Goal: Check status: Check status

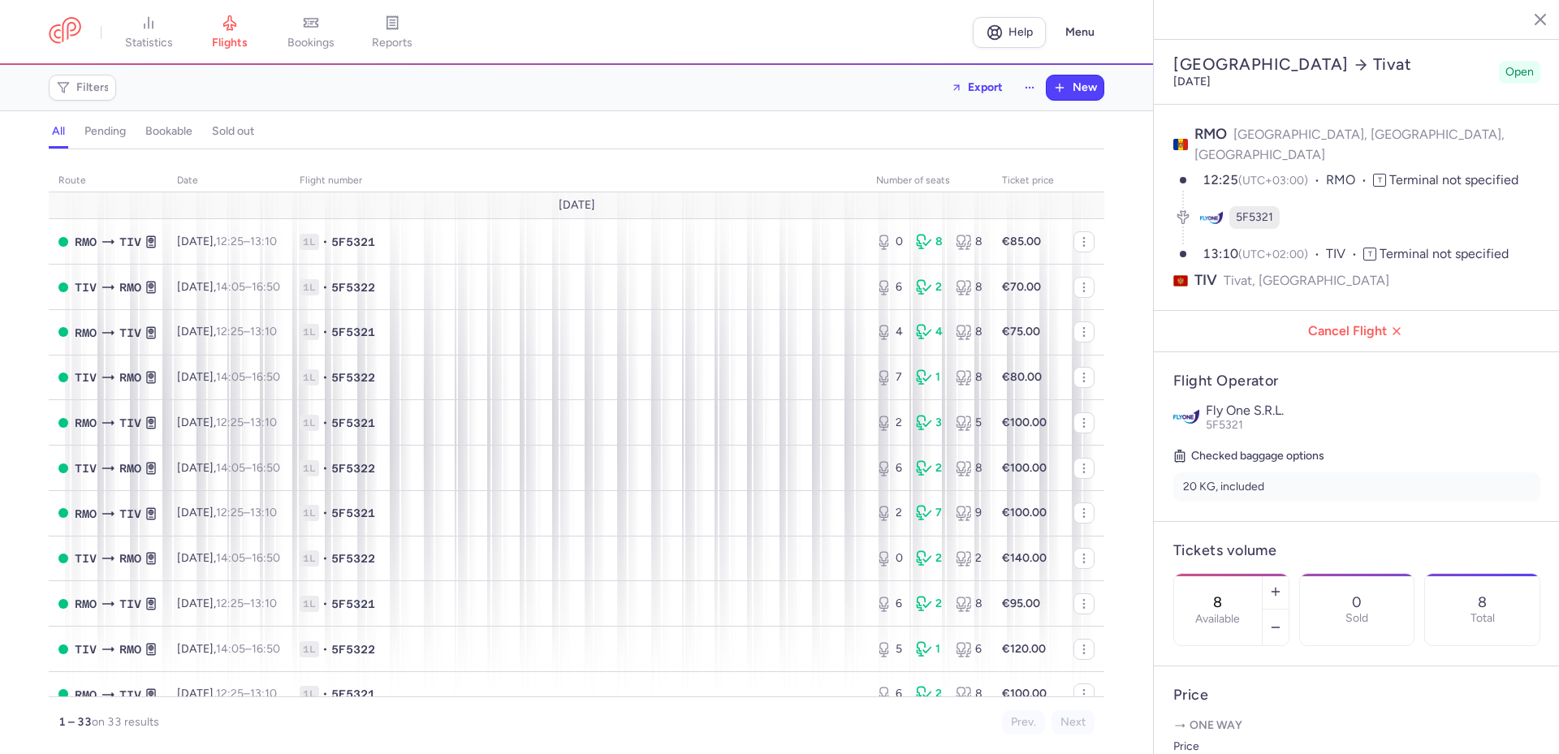
select select "days"
click at [498, 467] on span "1L • 5F5322" at bounding box center [578, 468] width 557 height 16
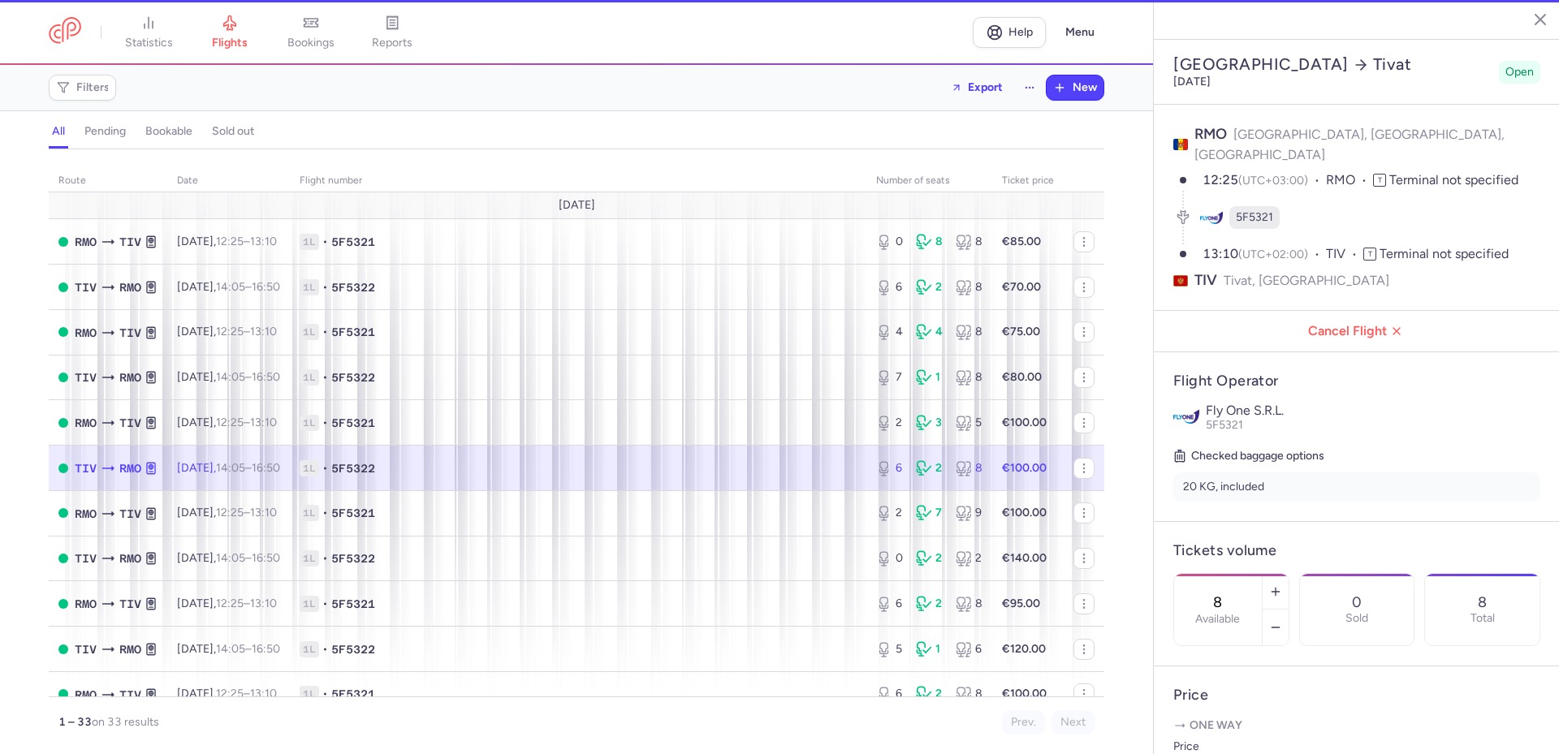
type input "6"
type input "8"
select select "hours"
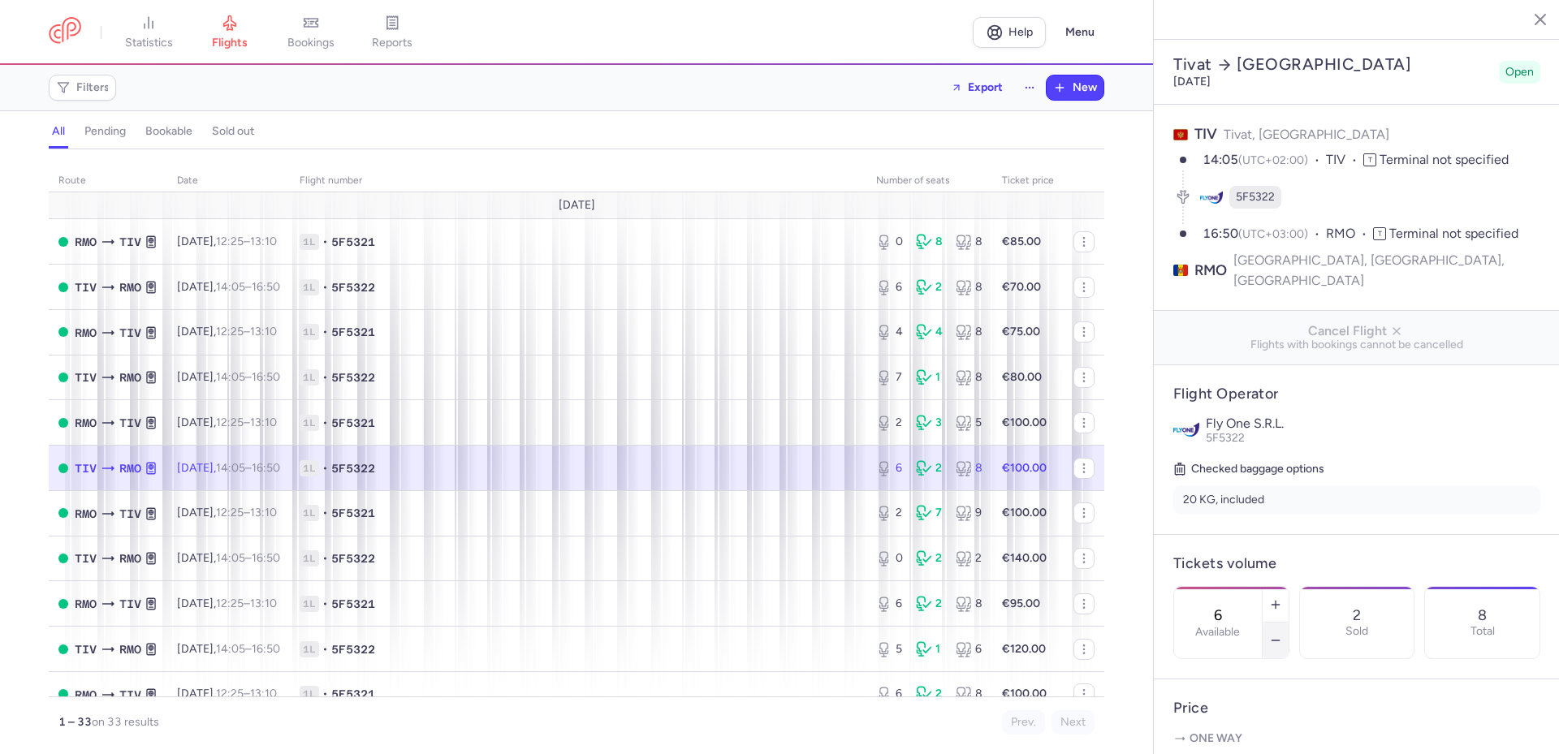
click at [1282, 634] on icon "button" at bounding box center [1275, 640] width 13 height 13
click at [1279, 641] on line "button" at bounding box center [1274, 641] width 7 height 0
click at [1208, 738] on button "Save changes" at bounding box center [1227, 723] width 108 height 36
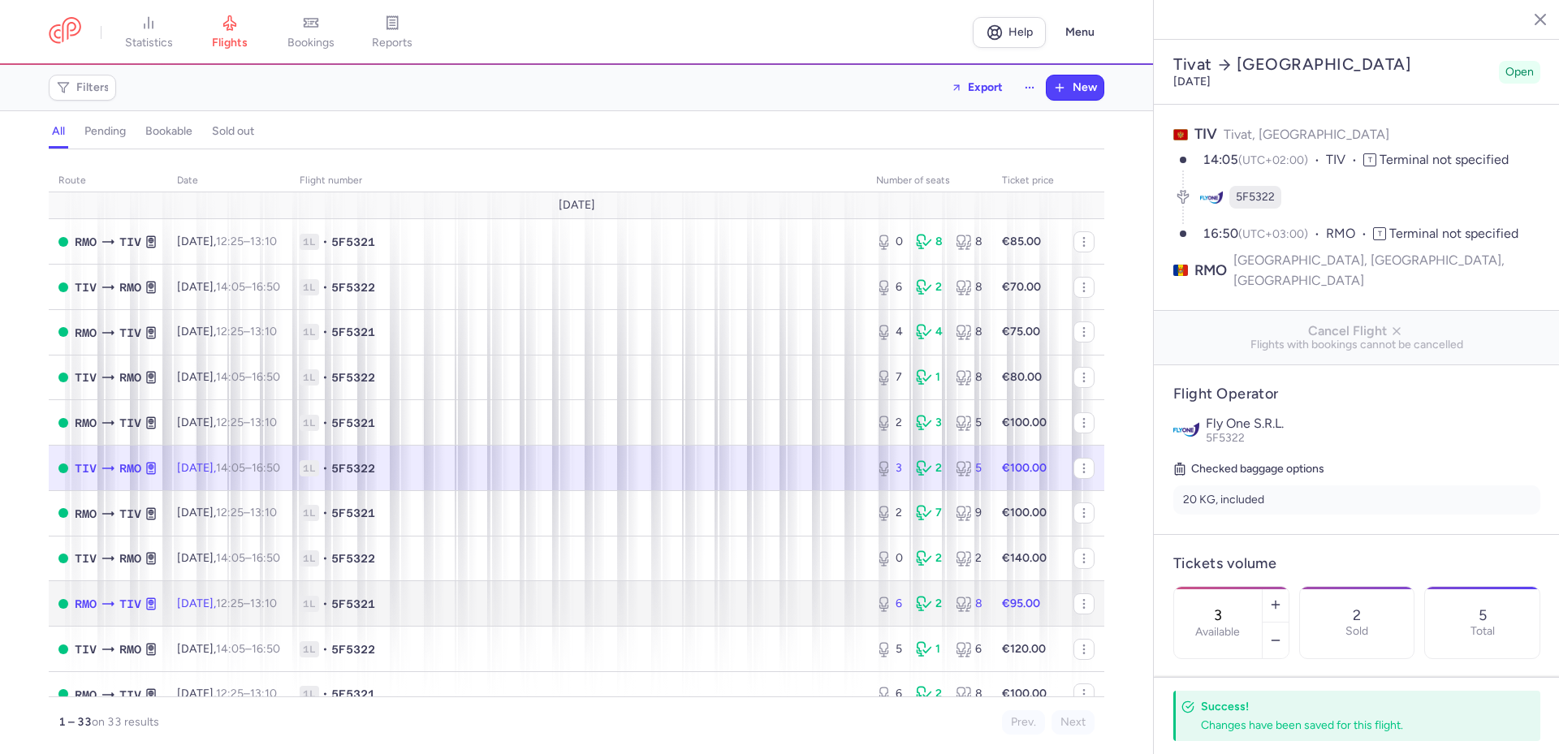
click at [474, 601] on span "1L • 5F5321" at bounding box center [578, 604] width 557 height 16
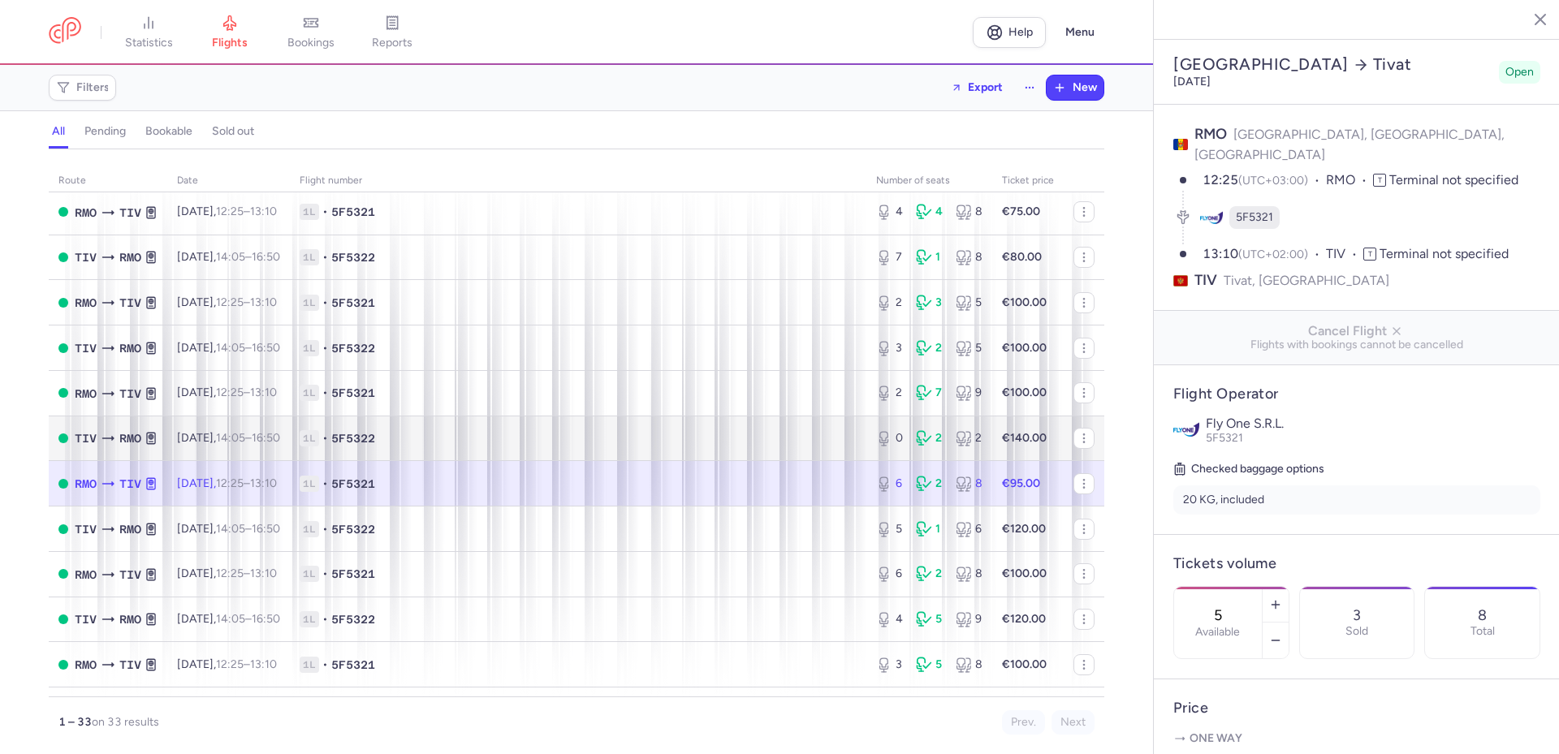
scroll to position [162, 0]
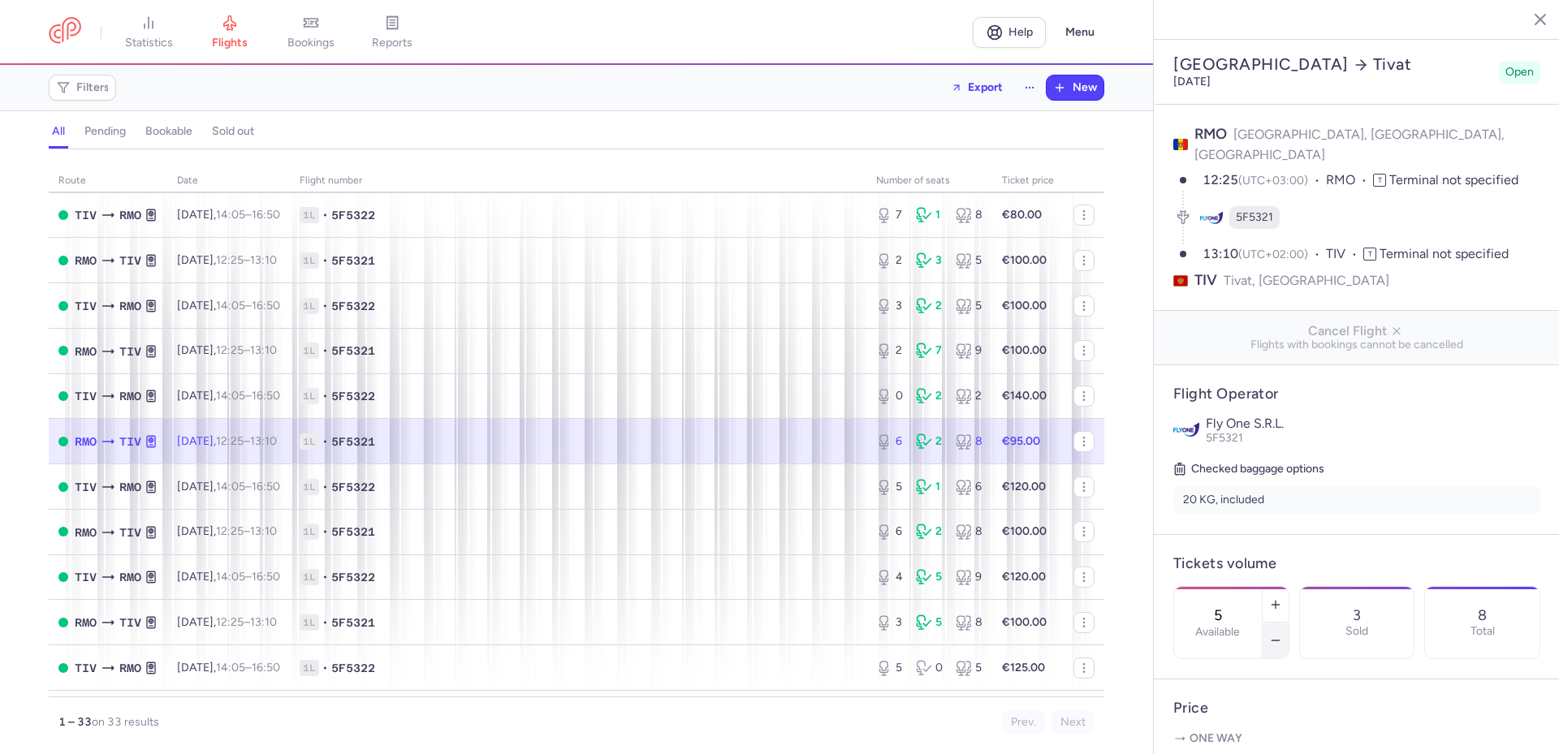
click at [1288, 623] on button "button" at bounding box center [1275, 641] width 26 height 36
click at [1282, 634] on icon "button" at bounding box center [1275, 640] width 13 height 13
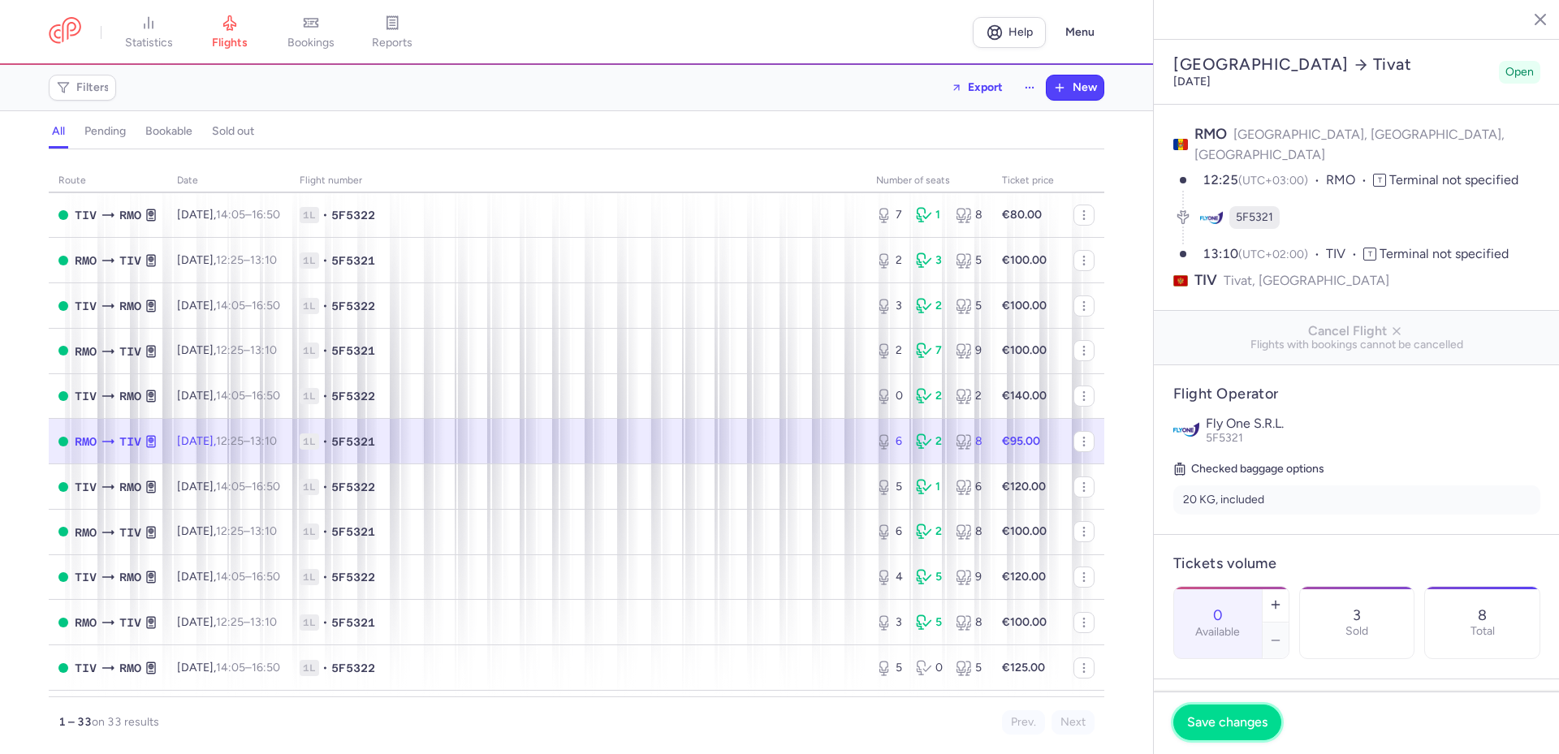
click at [1217, 715] on span "Save changes" at bounding box center [1227, 722] width 80 height 15
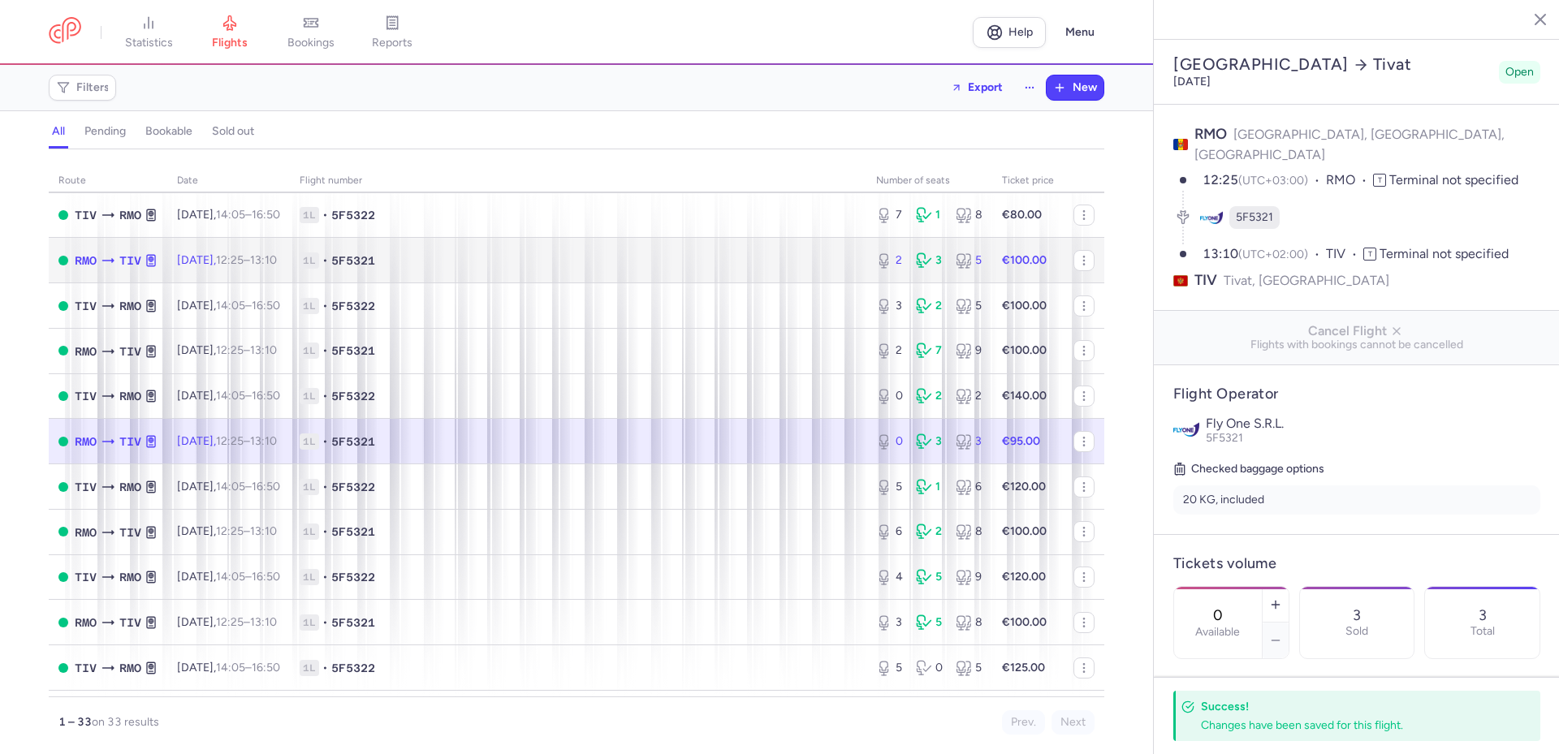
click at [557, 256] on span "1L • 5F5321" at bounding box center [578, 260] width 557 height 16
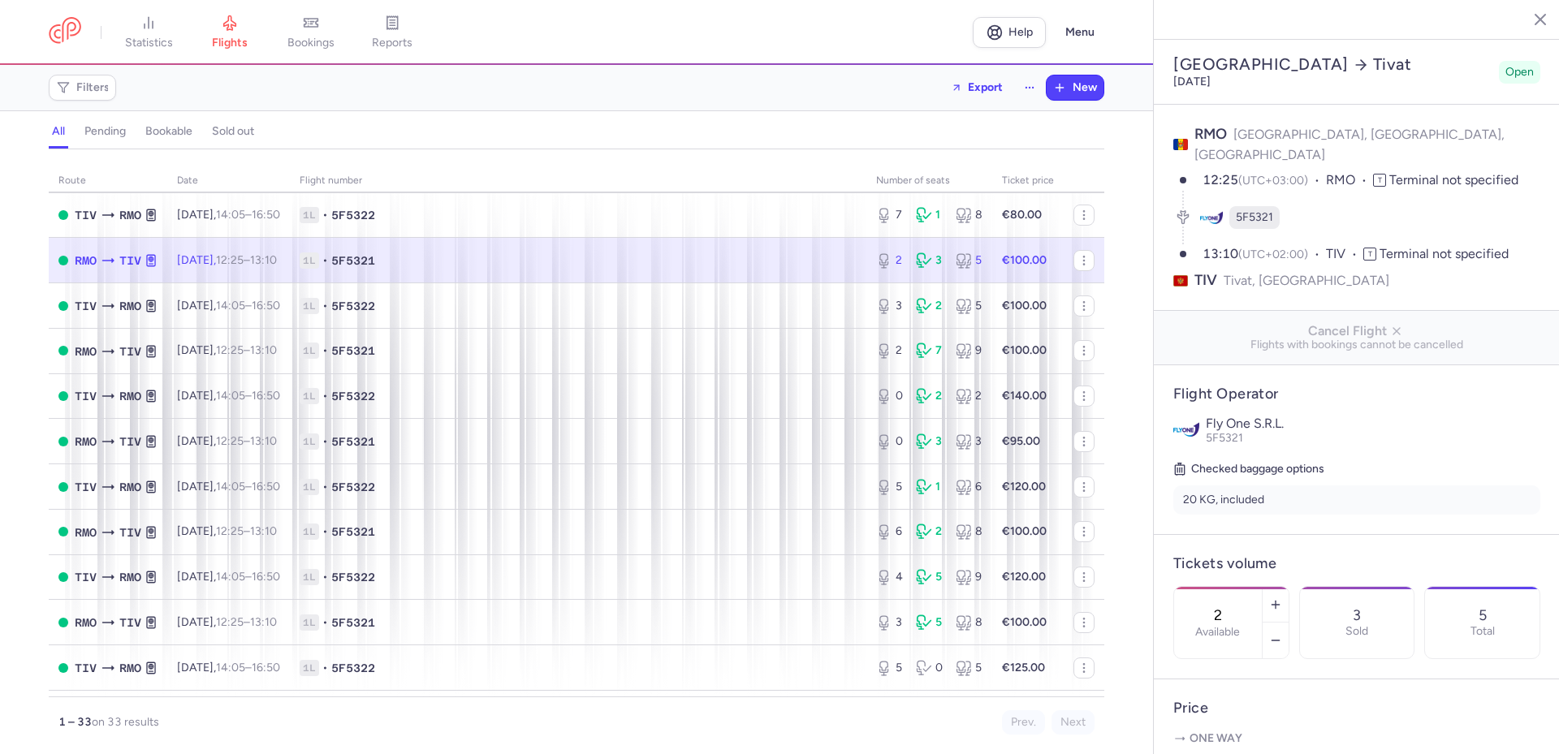
click at [808, 262] on span "1L • 5F5321" at bounding box center [578, 260] width 557 height 16
click at [1275, 601] on line "button" at bounding box center [1275, 604] width 0 height 7
click at [1282, 634] on icon "button" at bounding box center [1275, 640] width 13 height 13
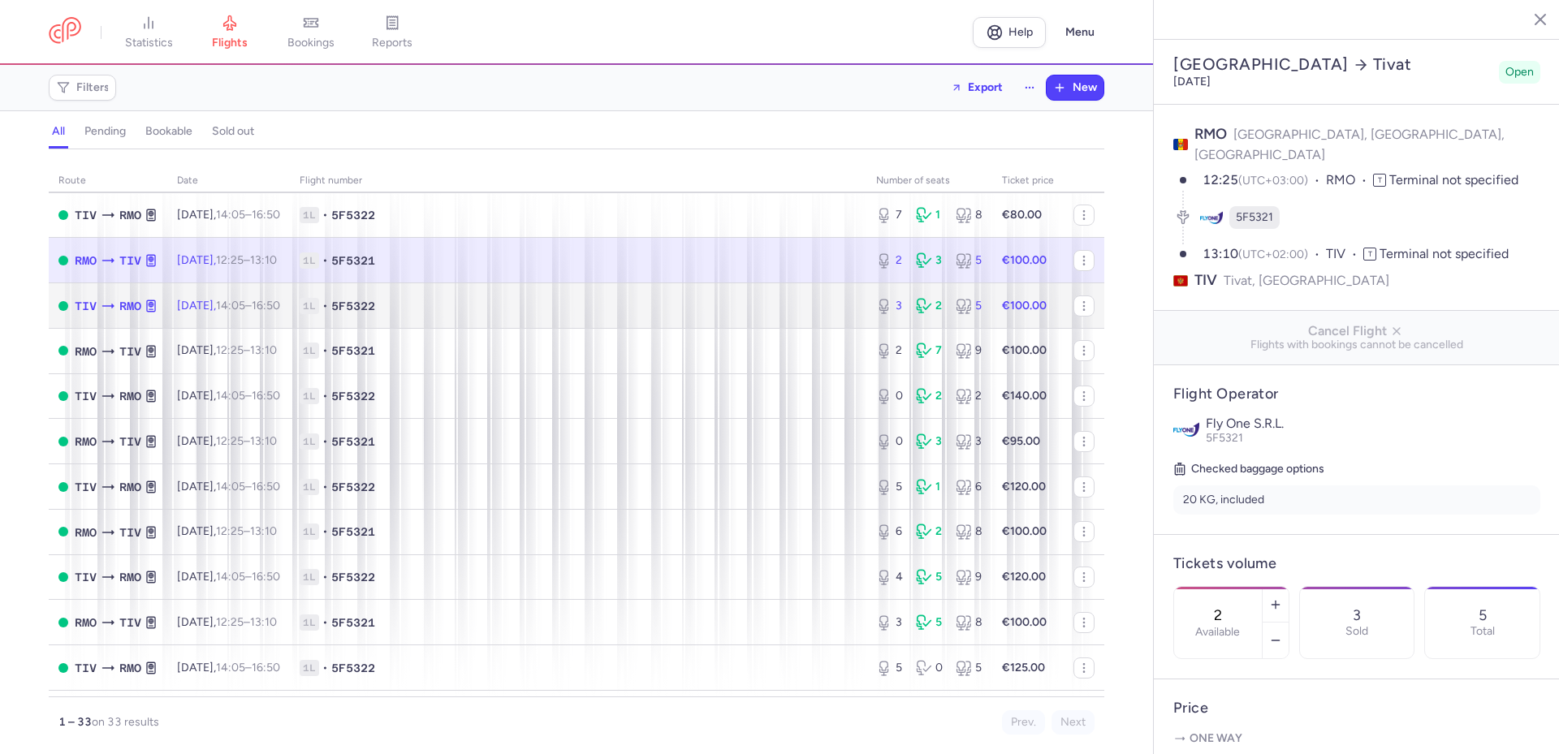
click at [751, 308] on span "1L • 5F5322" at bounding box center [578, 306] width 557 height 16
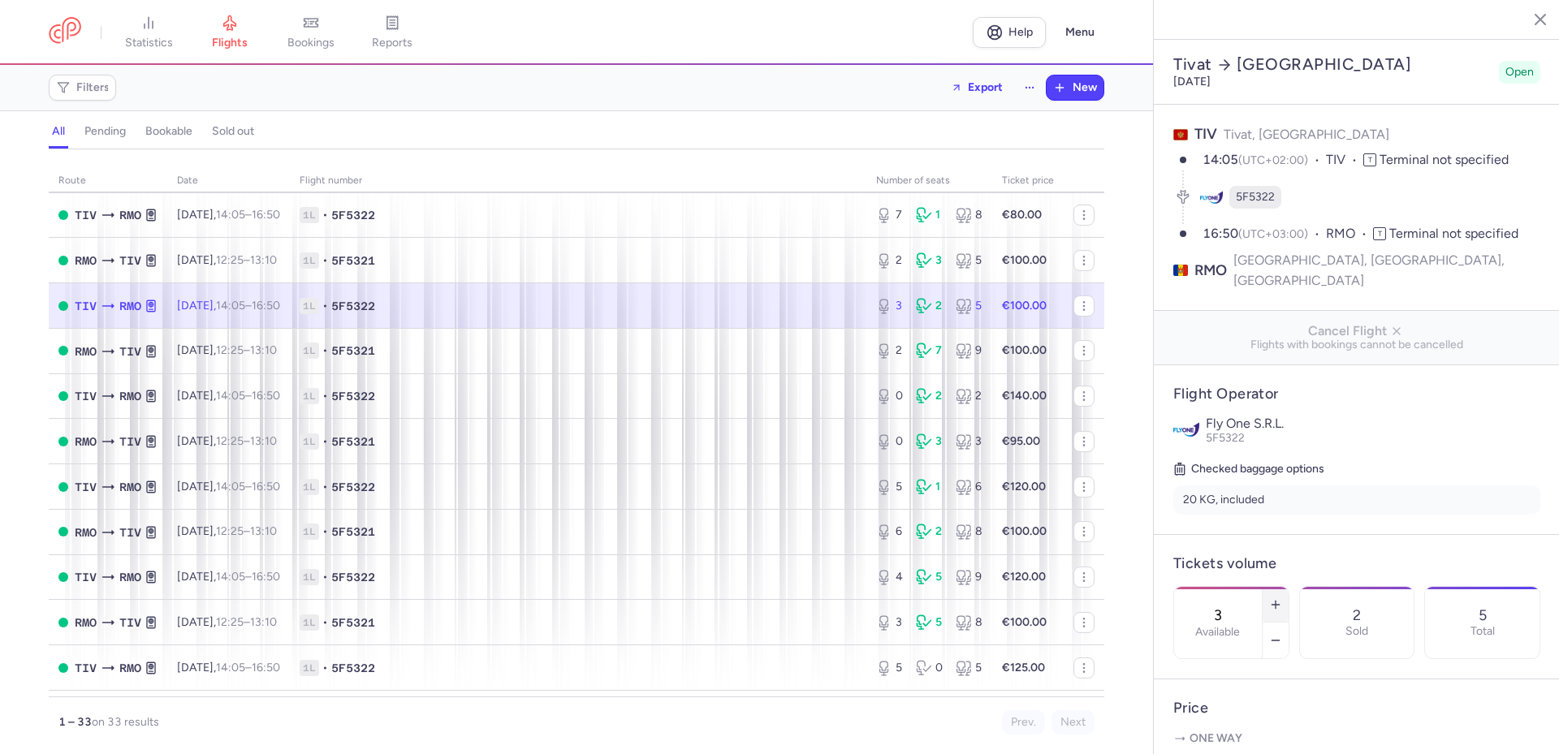
click at [1282, 598] on icon "button" at bounding box center [1275, 604] width 13 height 13
click at [1227, 721] on span "Save changes" at bounding box center [1227, 722] width 80 height 15
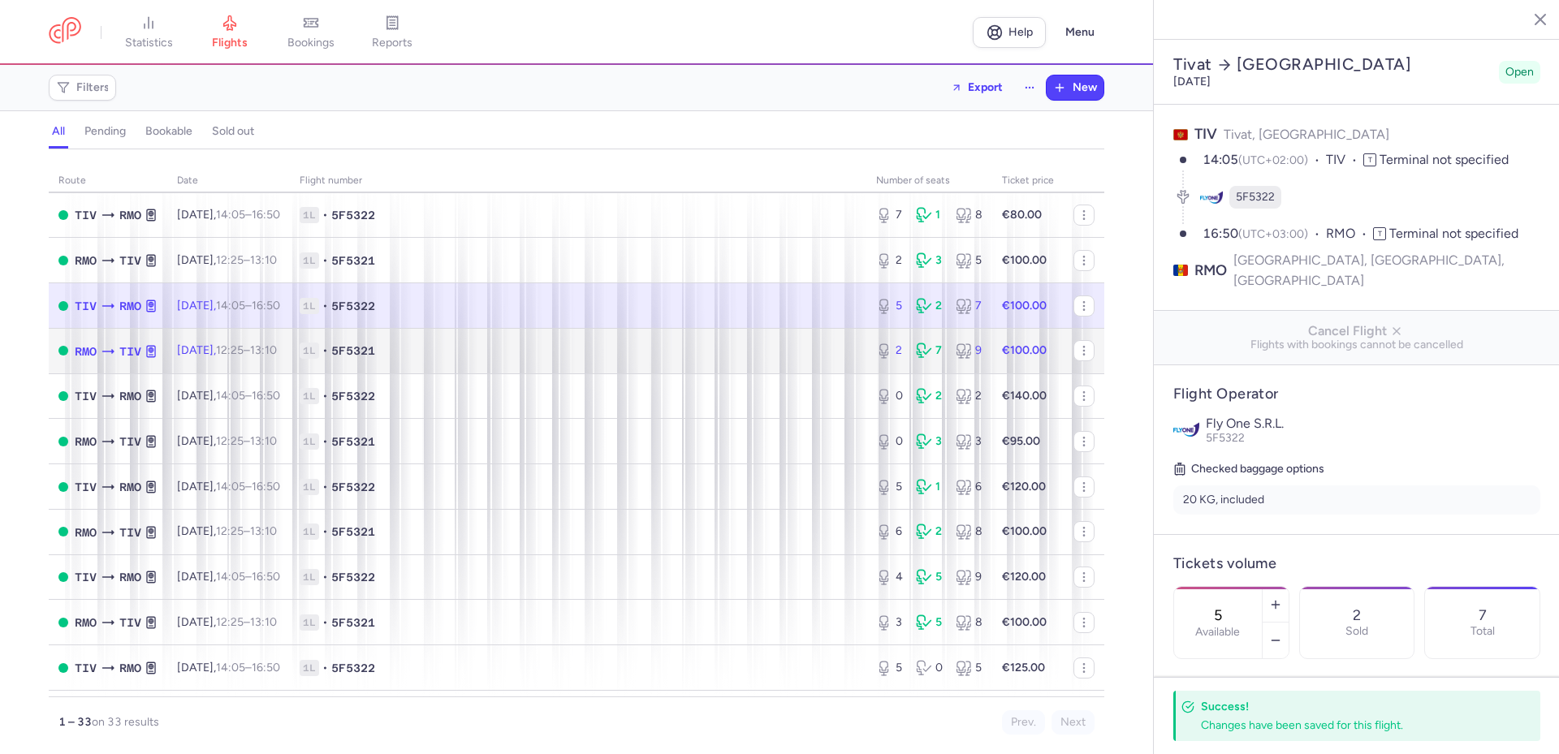
click at [615, 346] on span "1L • 5F5321" at bounding box center [578, 351] width 557 height 16
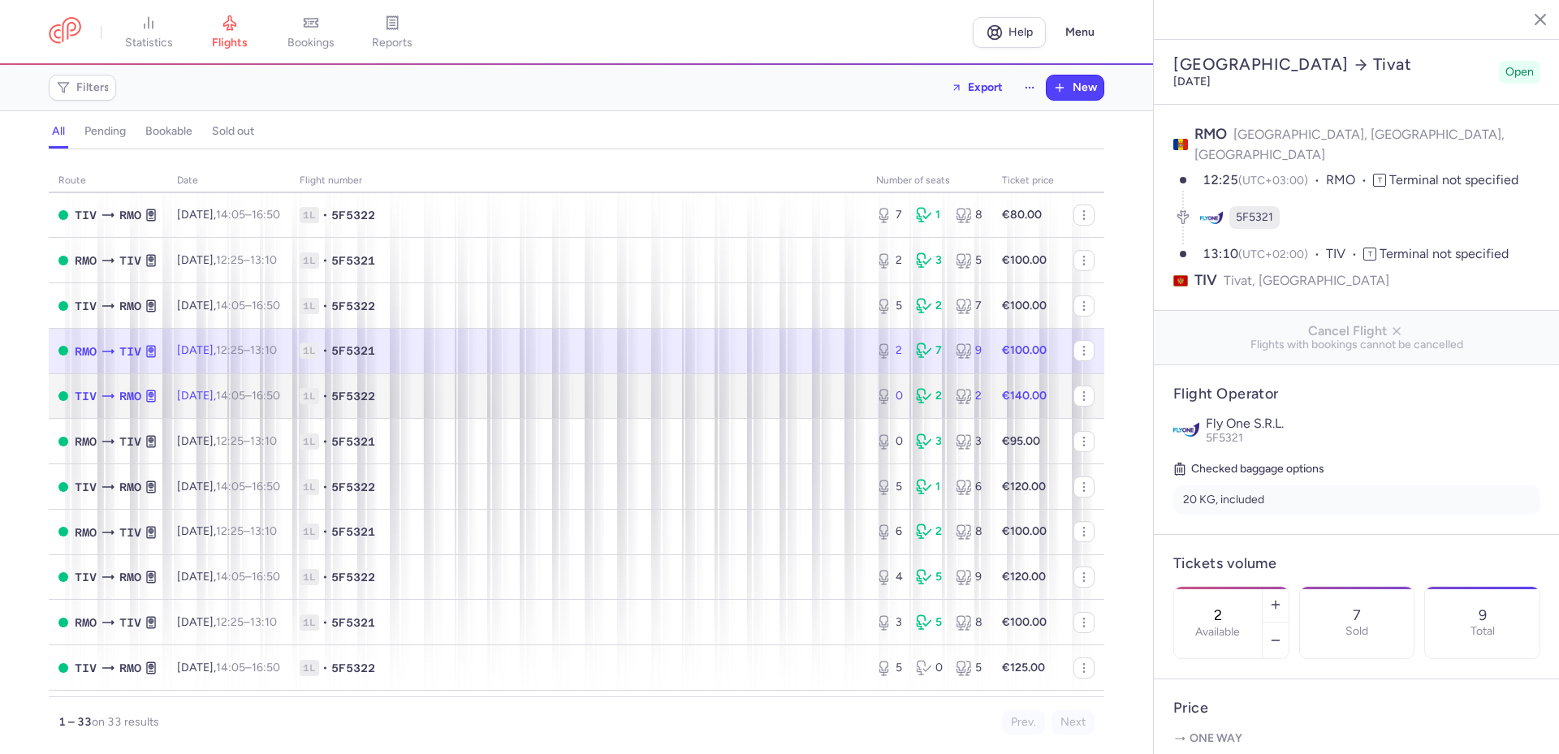
click at [641, 396] on span "1L • 5F5322" at bounding box center [578, 396] width 557 height 16
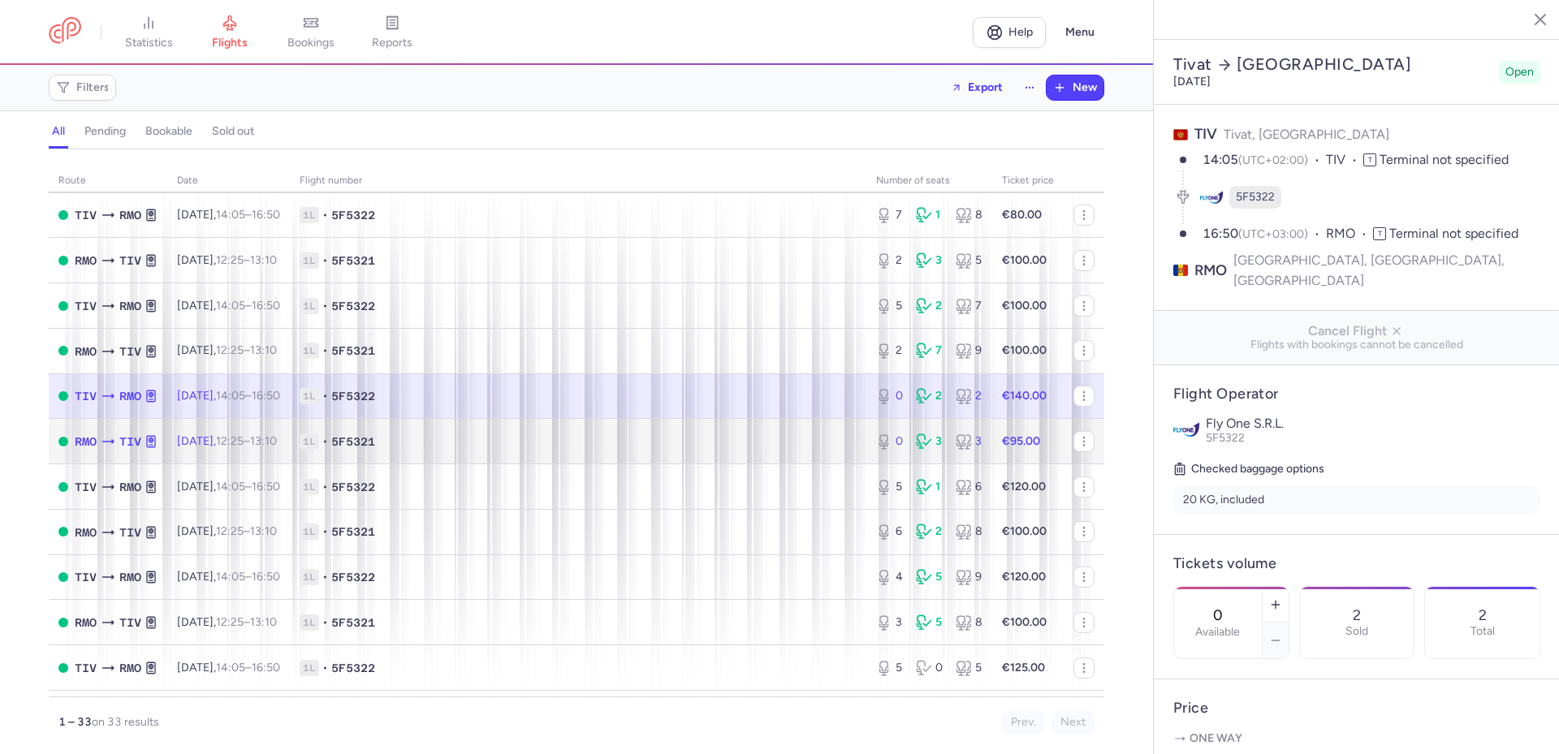
click at [638, 438] on span "1L • 5F5321" at bounding box center [578, 442] width 557 height 16
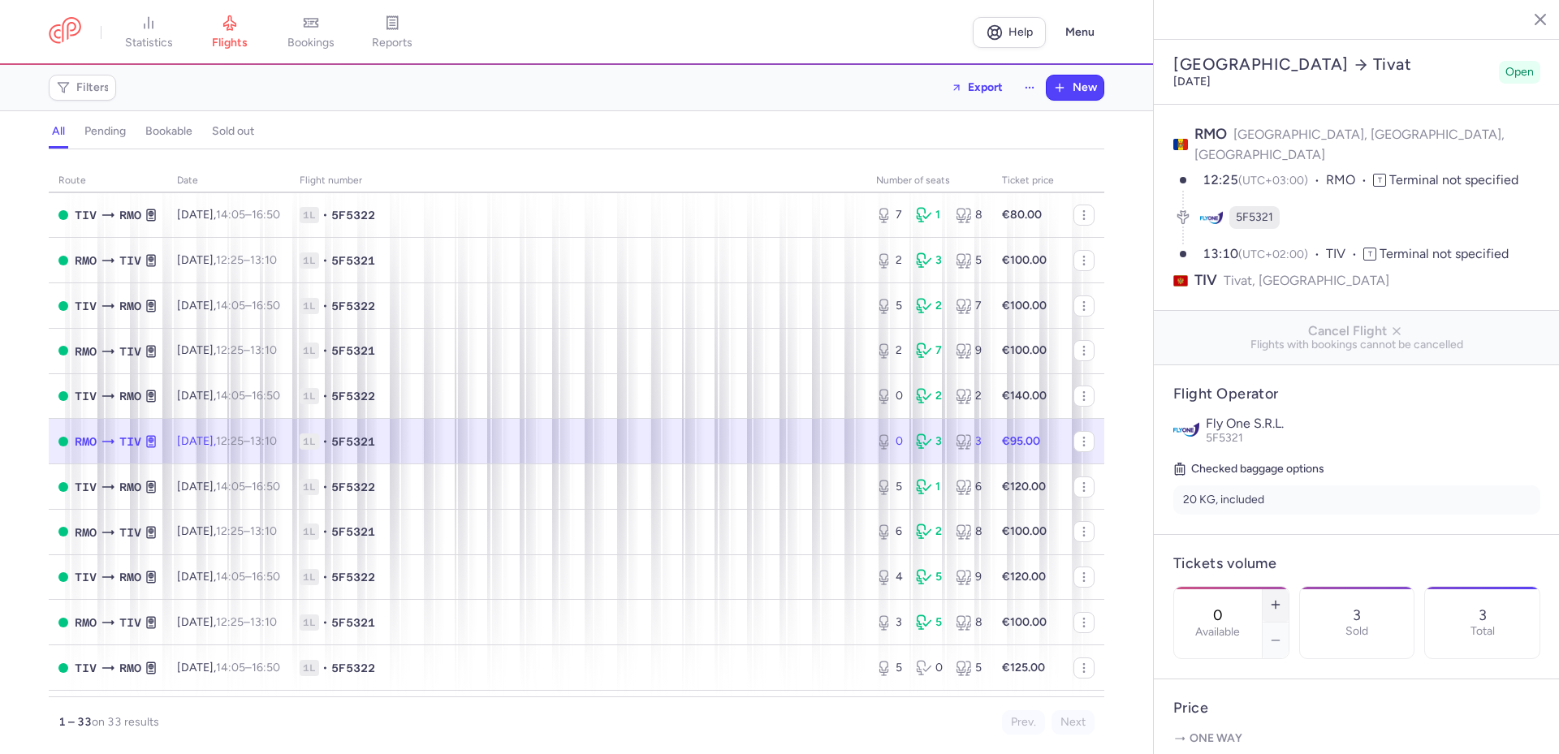
click at [1282, 598] on icon "button" at bounding box center [1275, 604] width 13 height 13
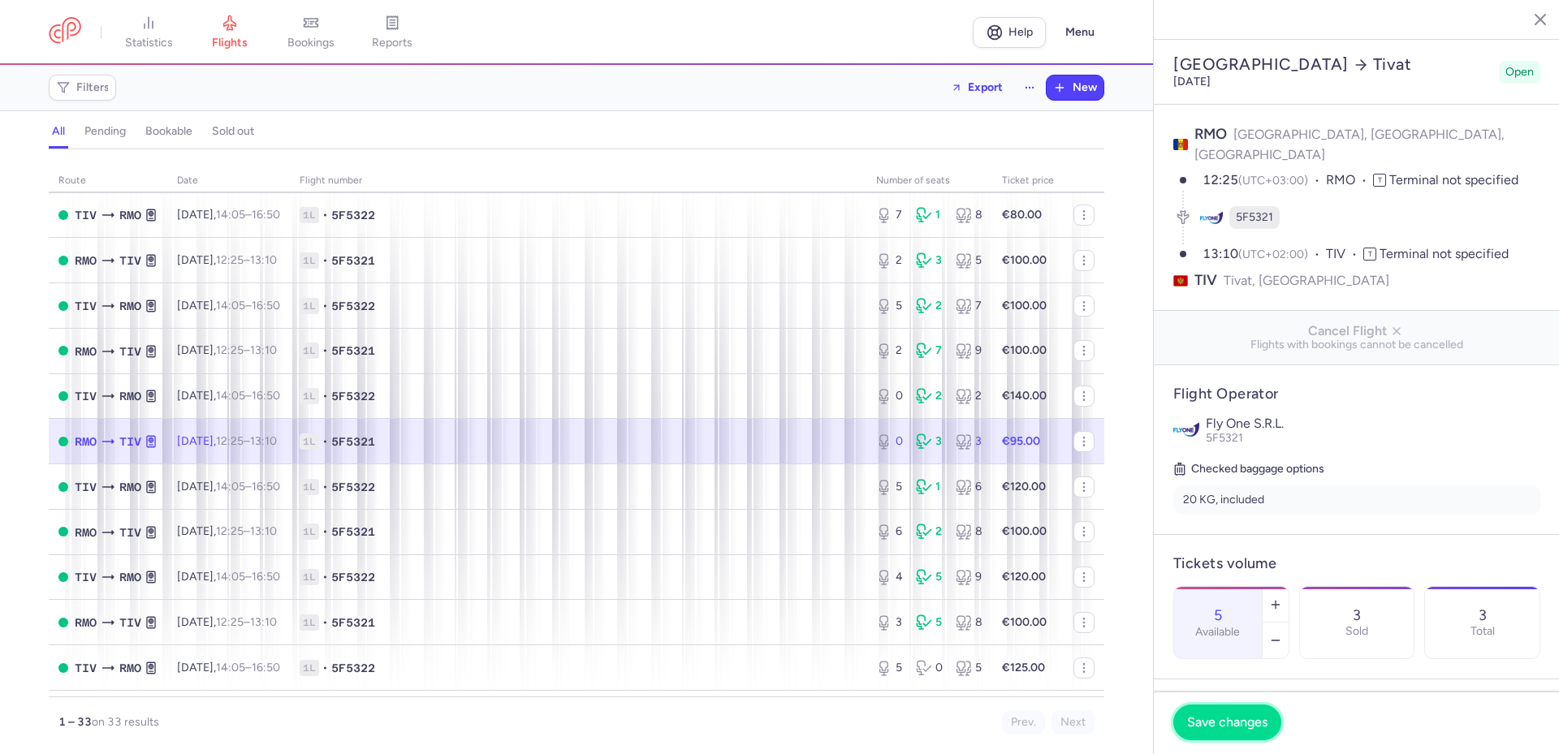
click at [1243, 722] on span "Save changes" at bounding box center [1227, 722] width 80 height 15
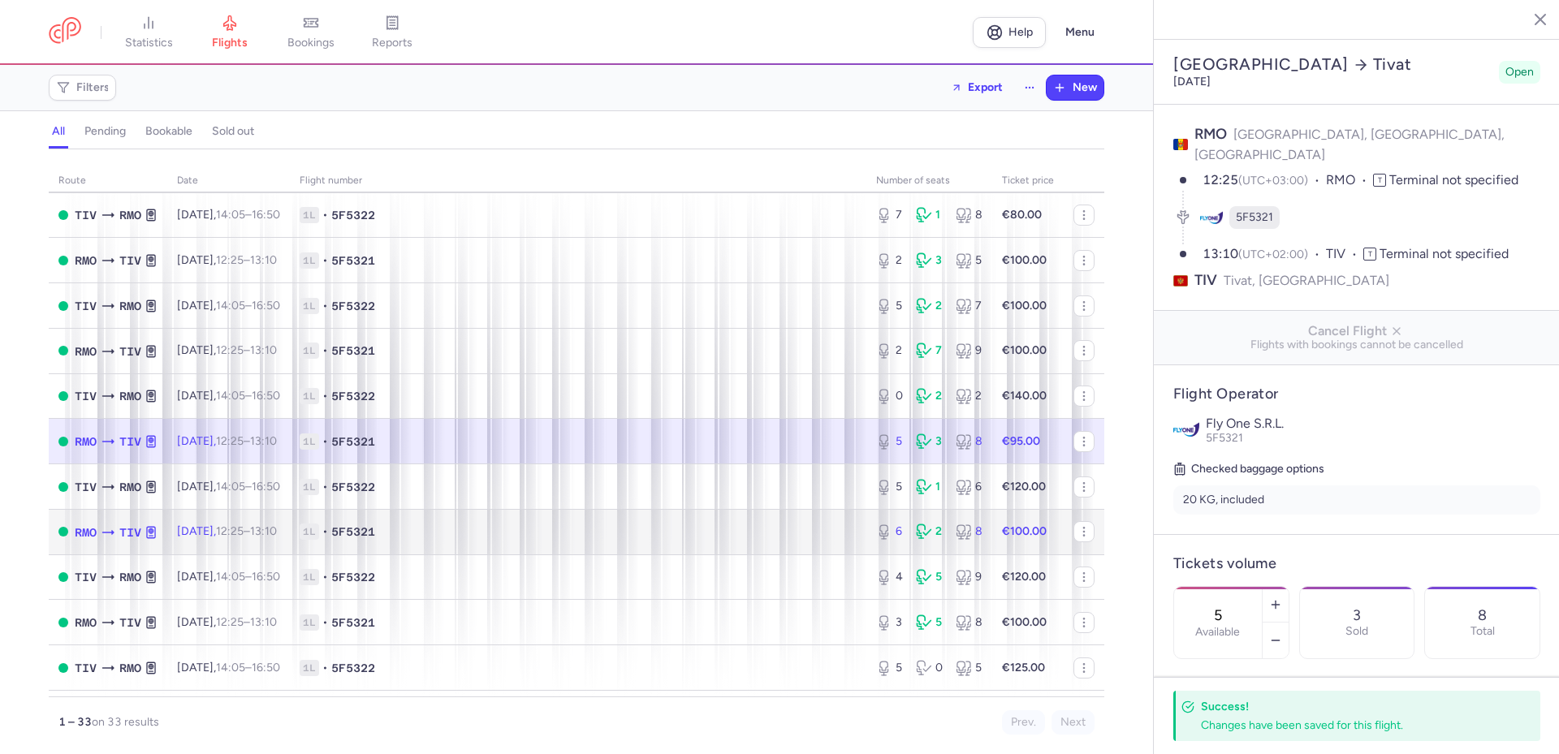
click at [608, 533] on span "1L • 5F5321" at bounding box center [578, 532] width 557 height 16
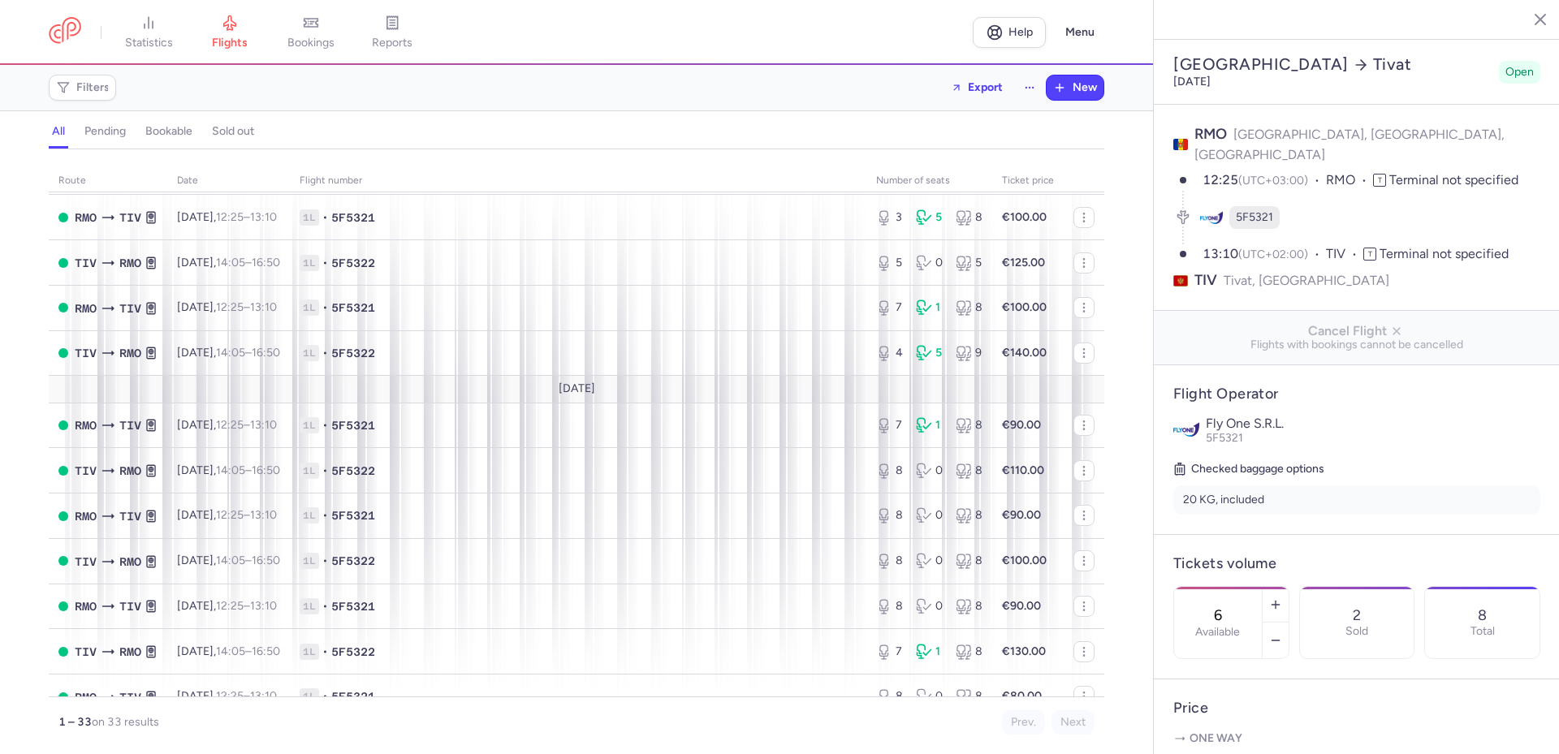
scroll to position [568, 0]
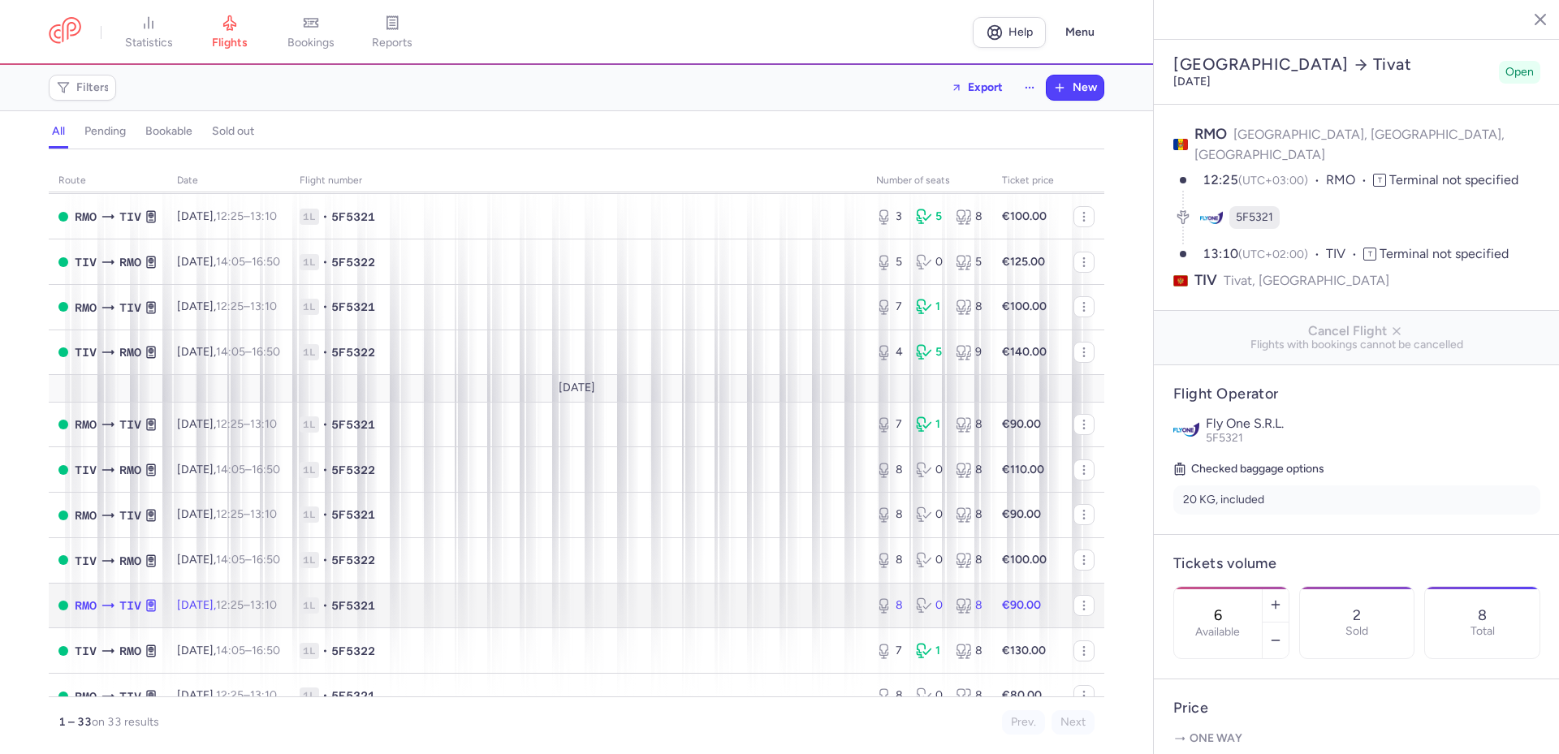
click at [583, 598] on span "1L • 5F5321" at bounding box center [578, 606] width 557 height 16
type input "0"
type input "2"
select select "days"
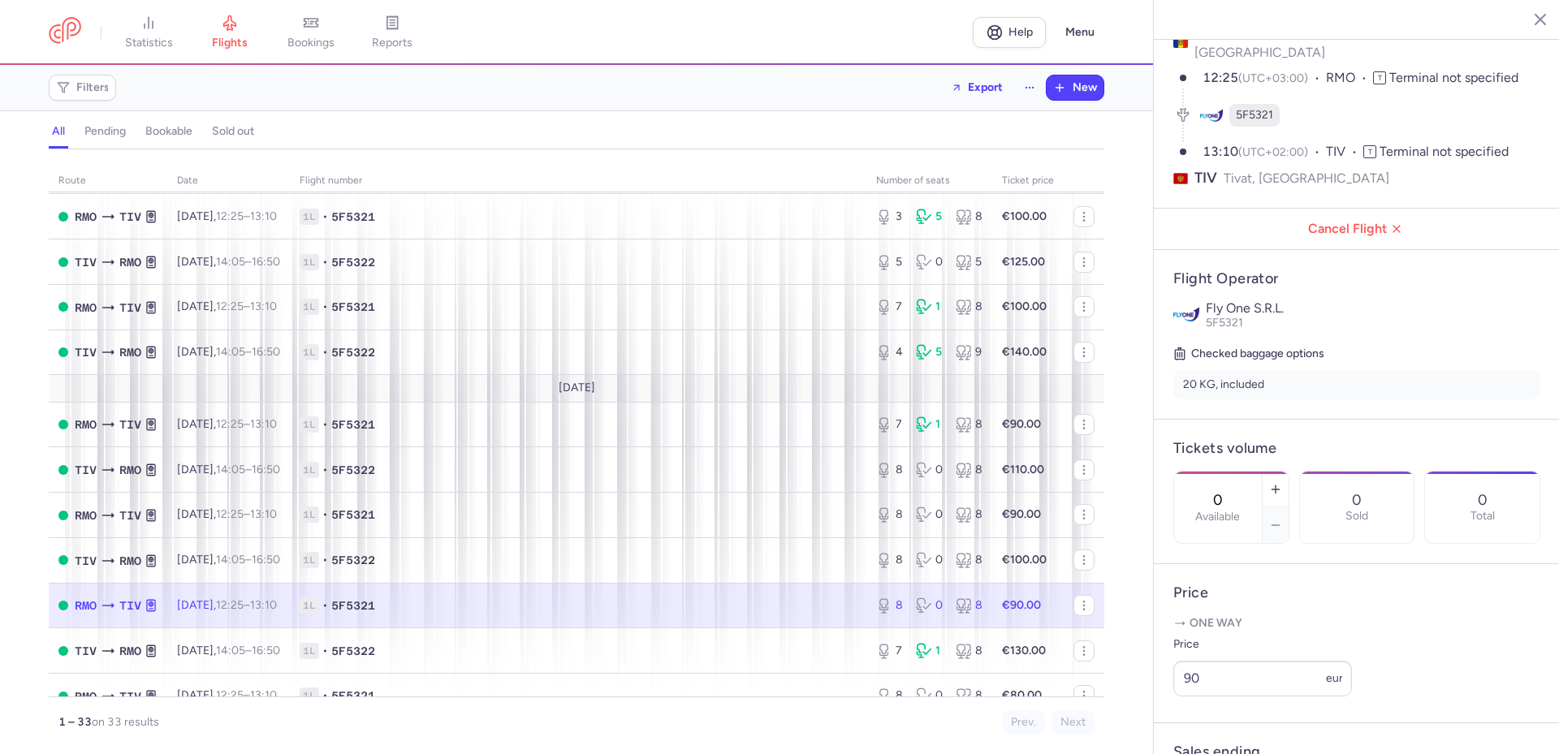
scroll to position [40, 0]
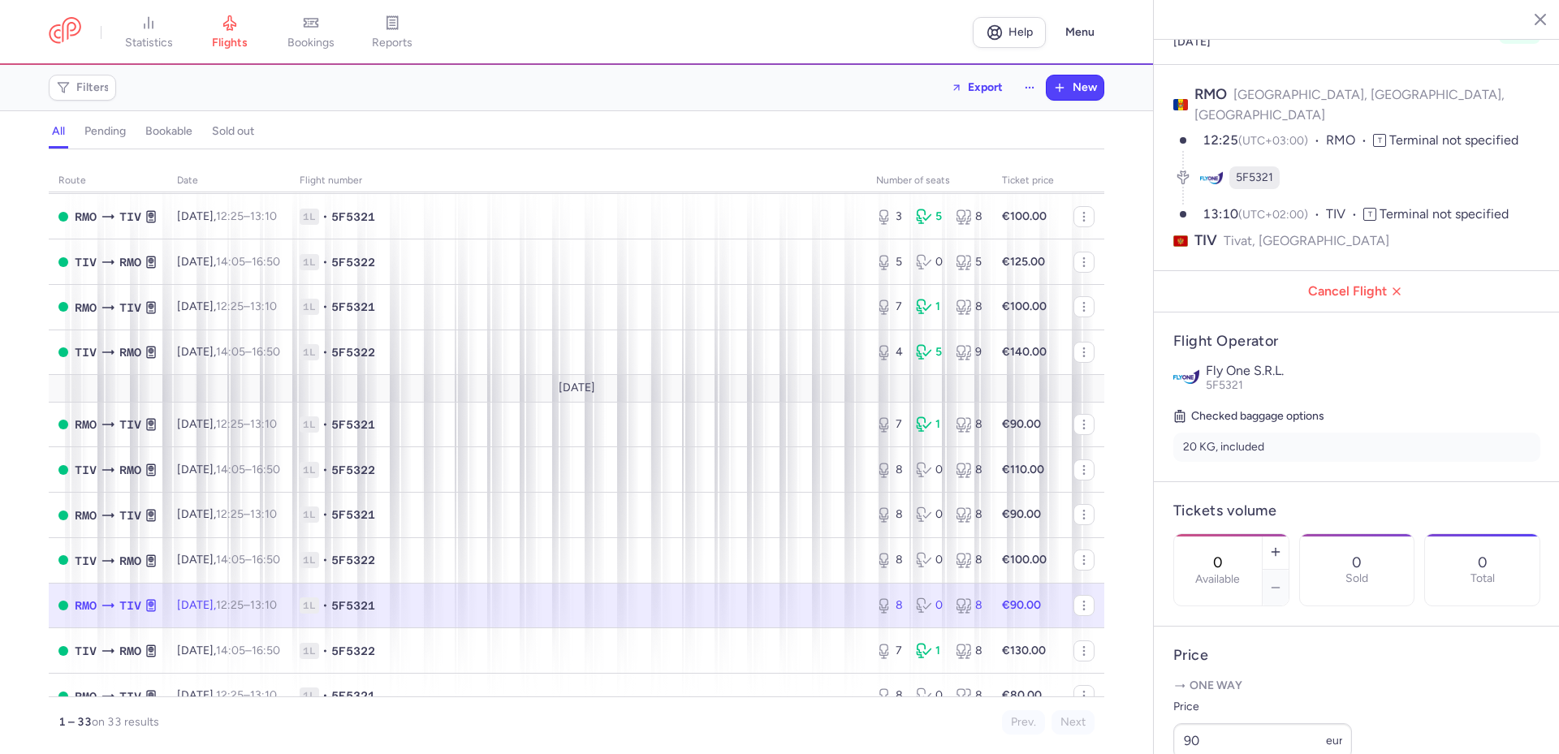
click at [790, 612] on span "1L • 5F5321" at bounding box center [578, 606] width 557 height 16
click at [1282, 546] on icon "button" at bounding box center [1275, 552] width 13 height 13
click at [1282, 581] on icon "button" at bounding box center [1275, 587] width 13 height 13
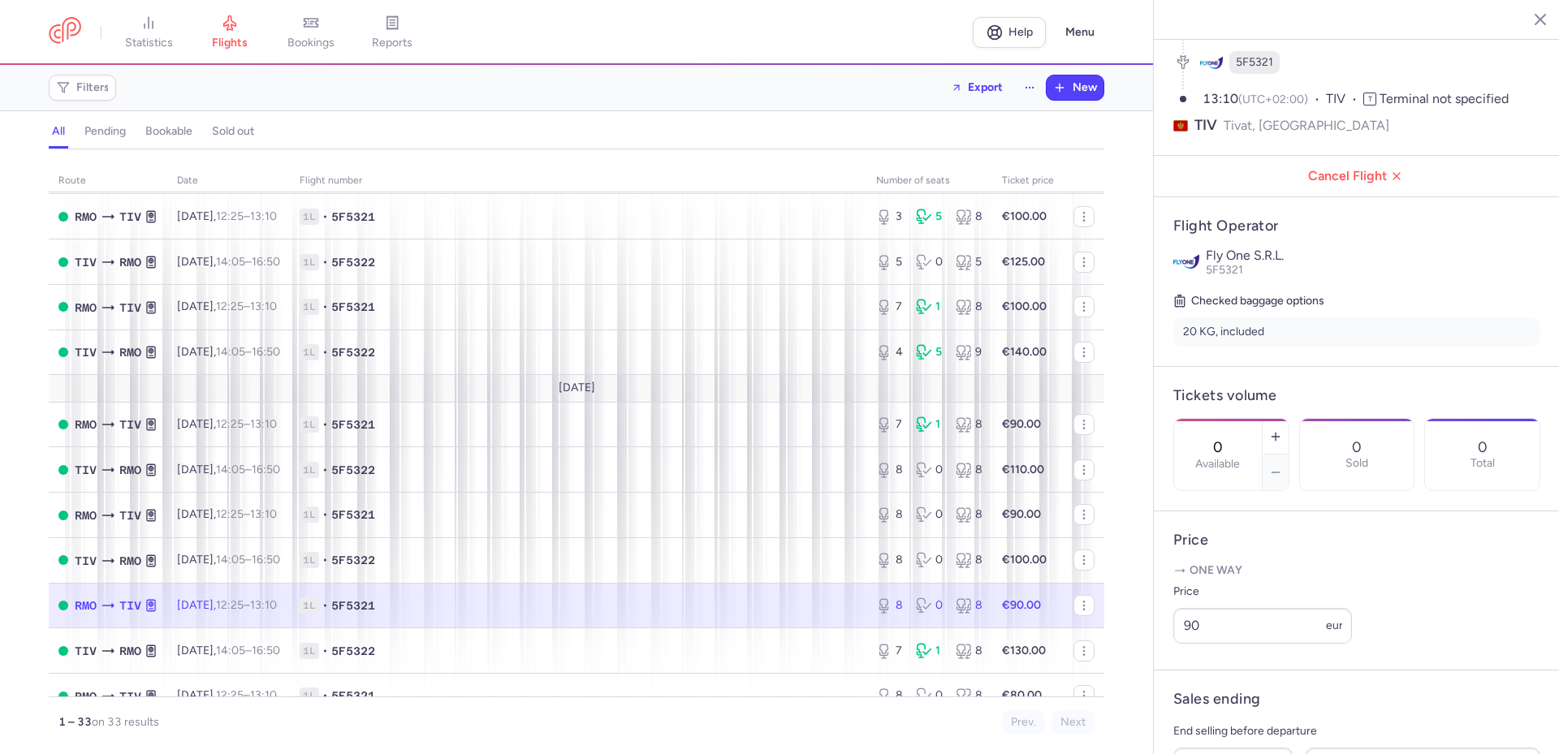
scroll to position [365, 0]
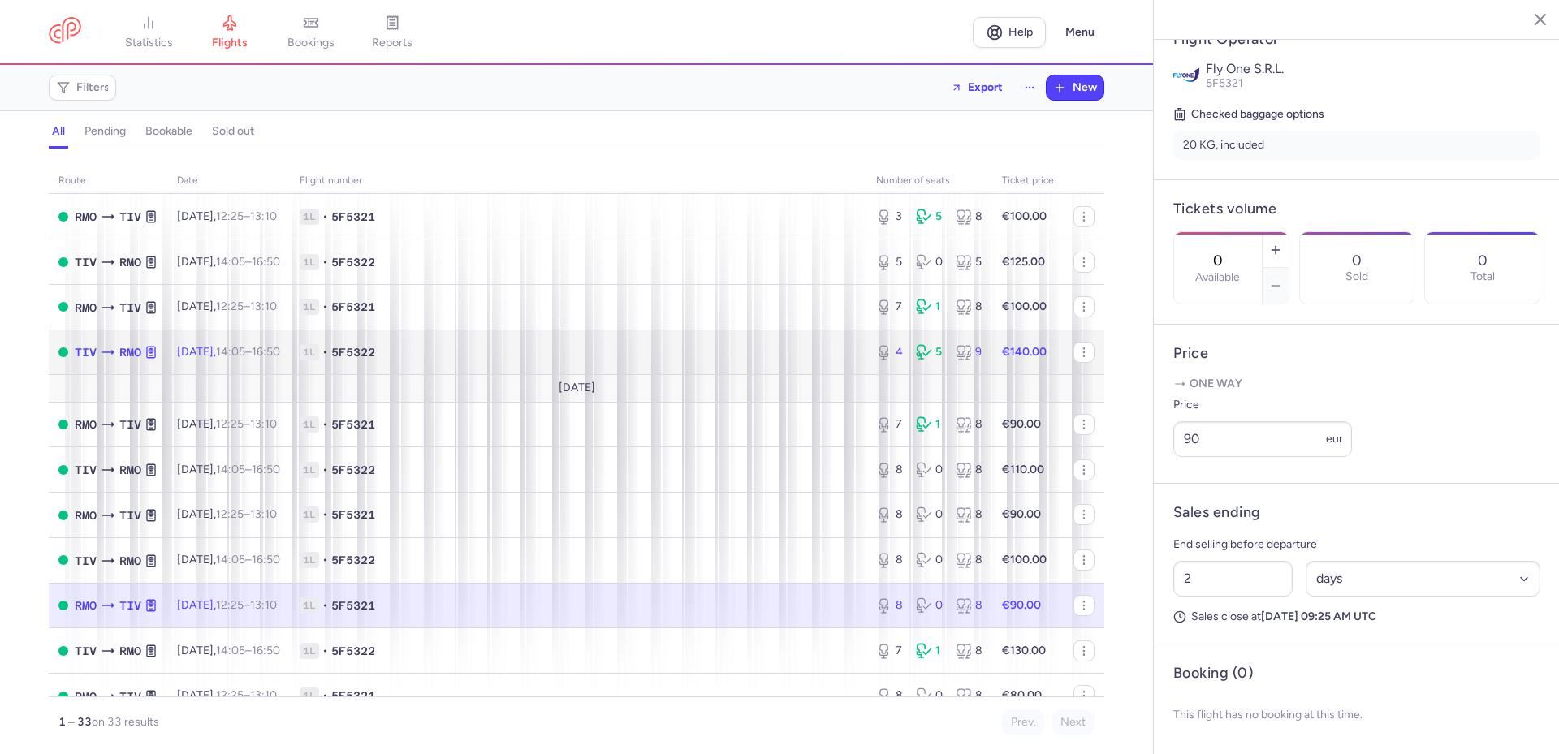
click at [787, 353] on span "1L • 5F5322" at bounding box center [578, 352] width 557 height 16
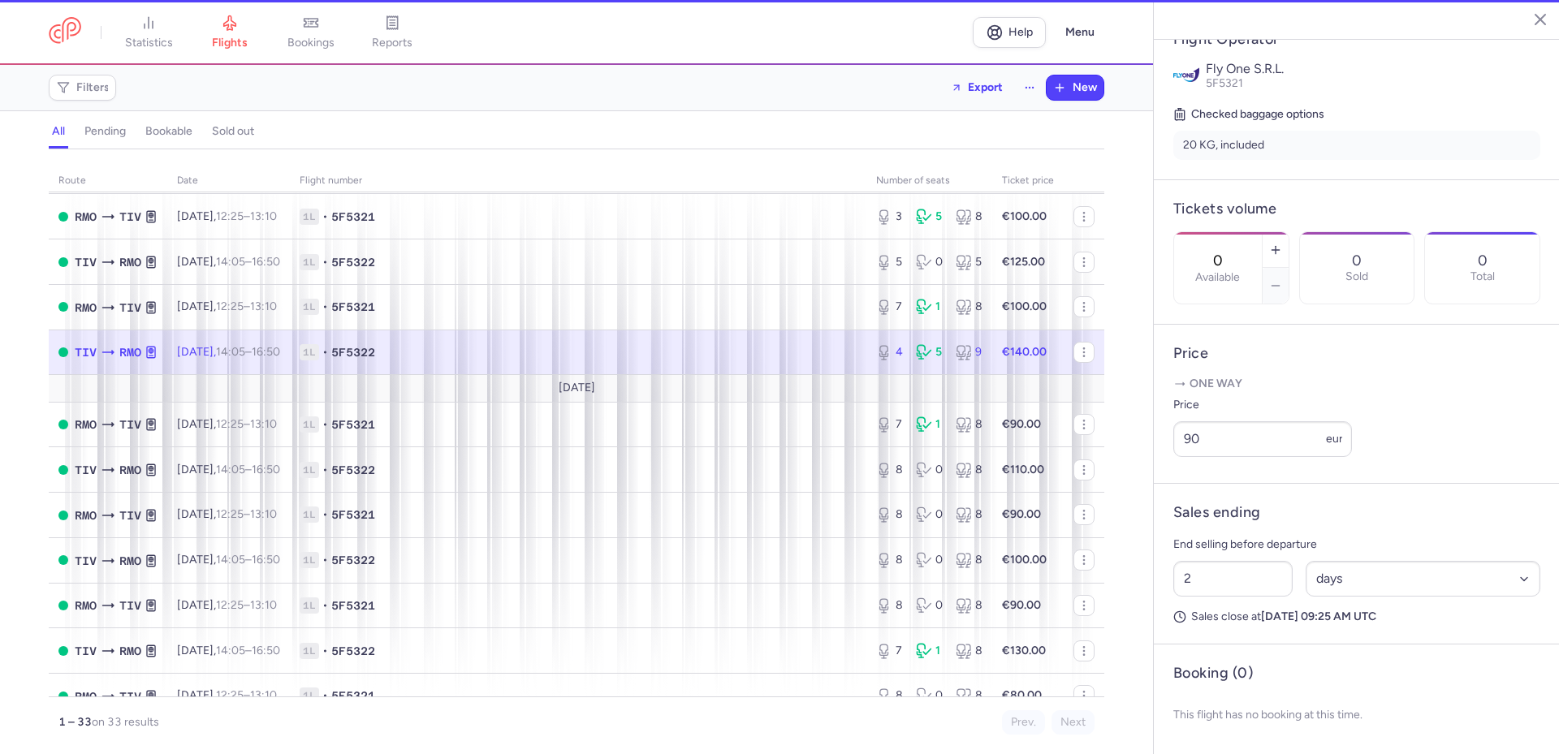
type input "4"
type input "8"
select select "hours"
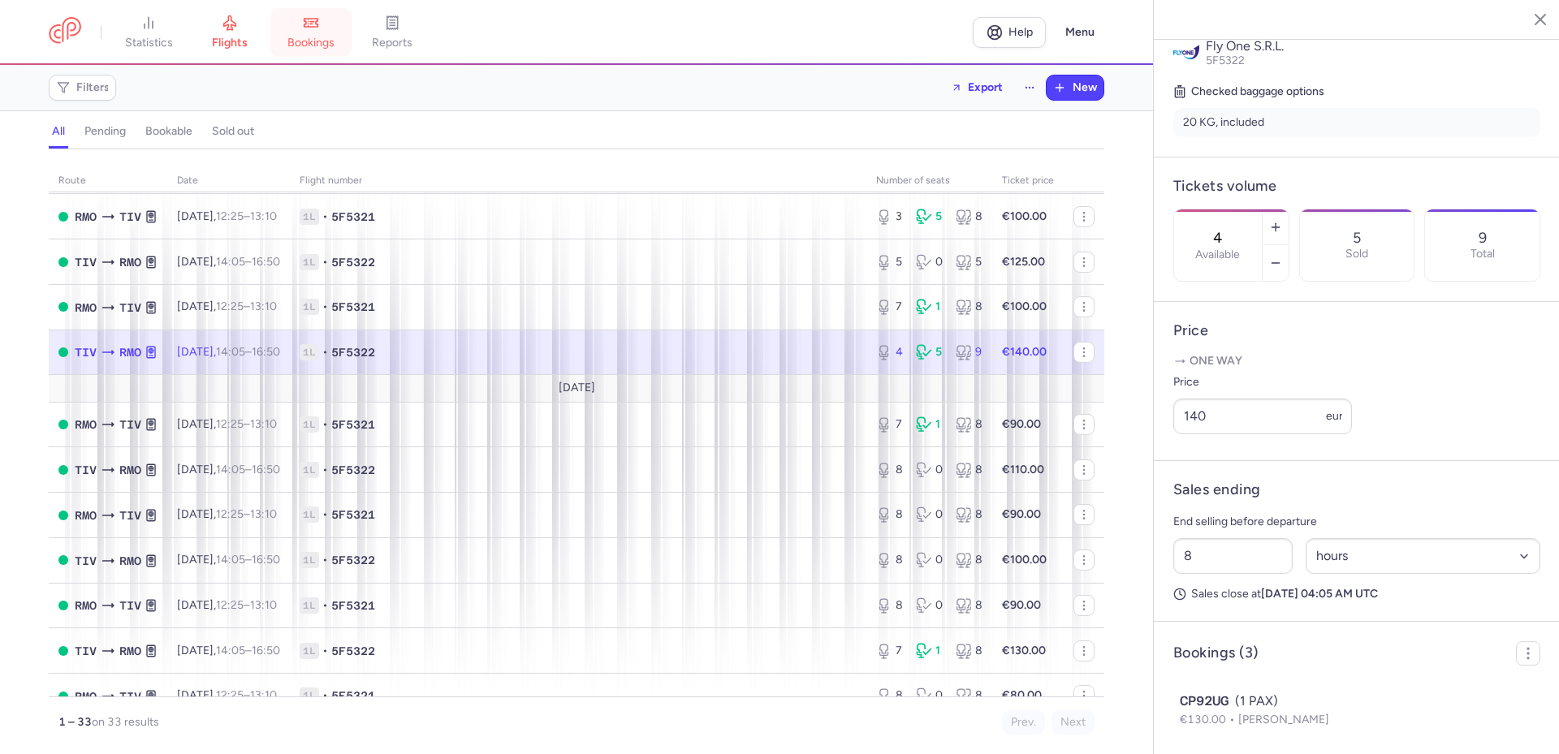
click at [320, 39] on span "bookings" at bounding box center [310, 43] width 47 height 15
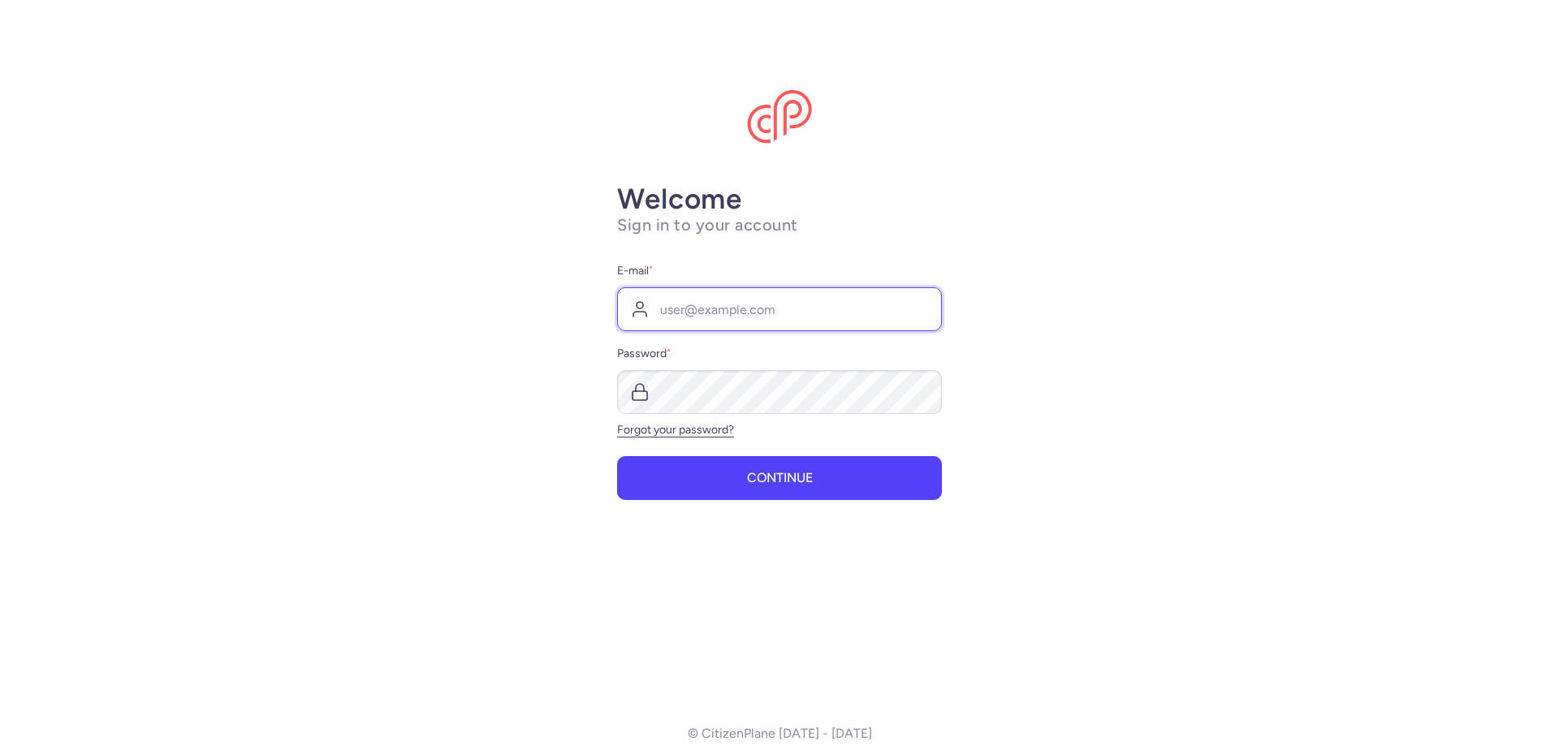
type input "[EMAIL_ADDRESS][DOMAIN_NAME]"
click at [742, 306] on input "[EMAIL_ADDRESS][DOMAIN_NAME]" at bounding box center [779, 309] width 325 height 44
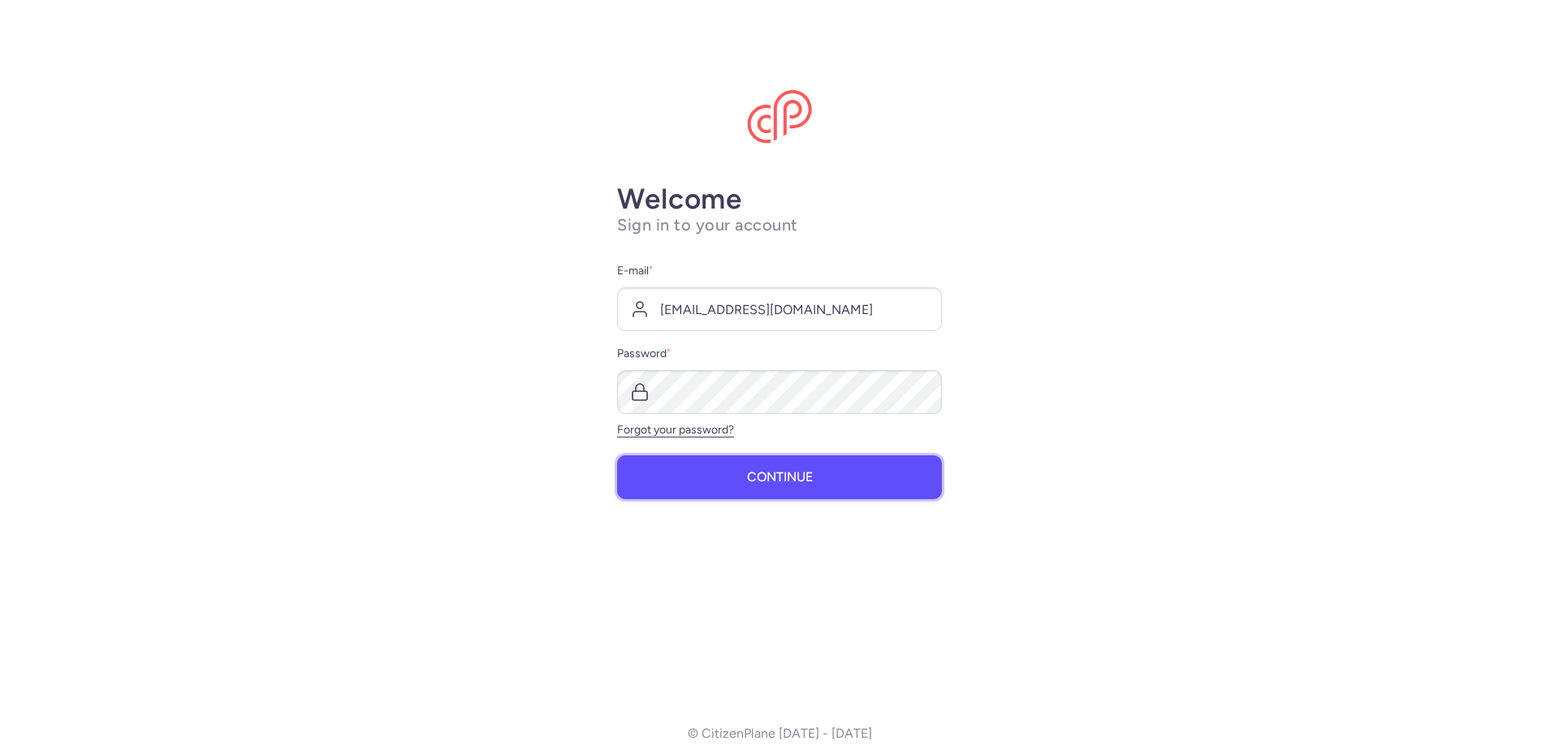
click at [786, 479] on span "Continue" at bounding box center [780, 477] width 66 height 15
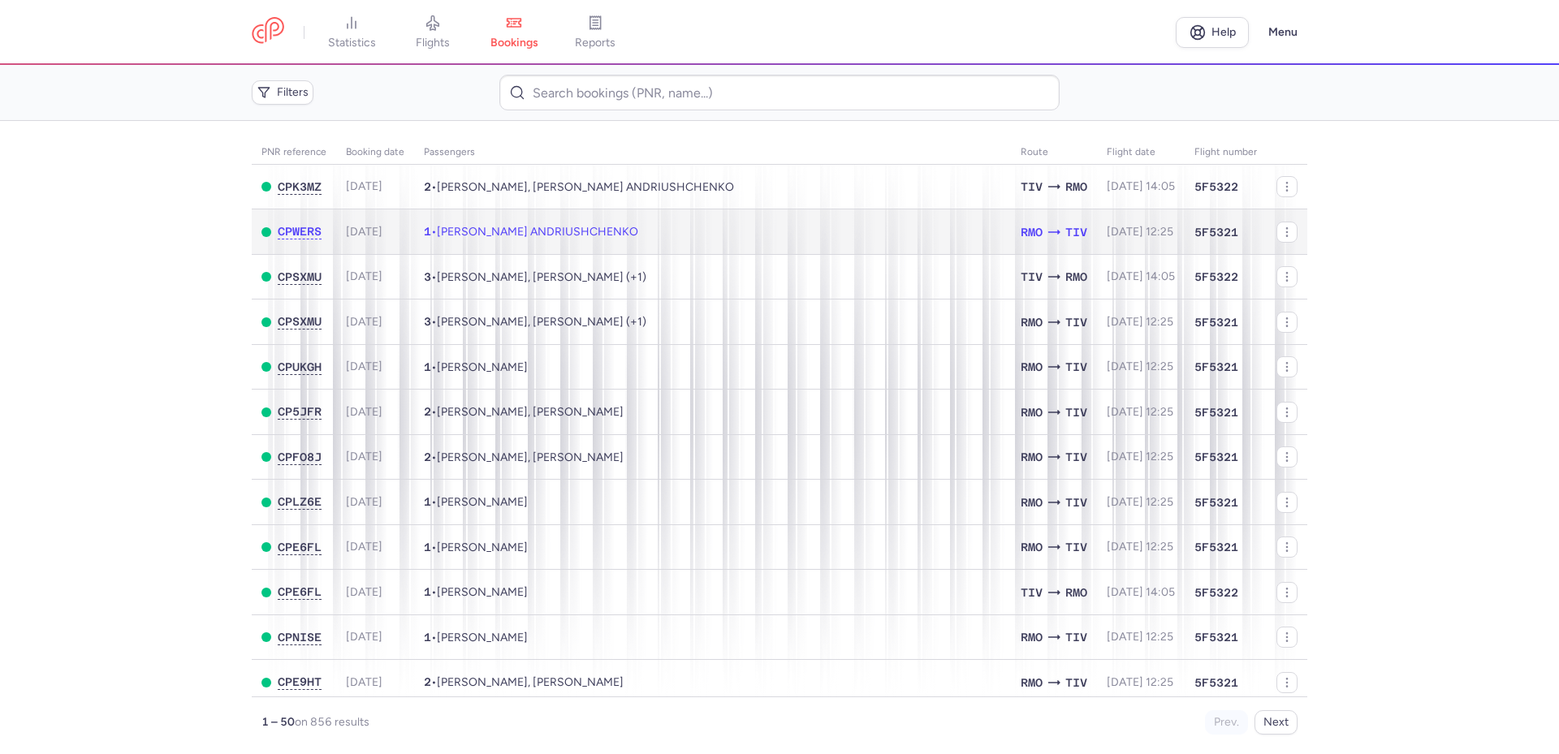
click at [697, 231] on td "1 • [PERSON_NAME] ANDRIUSHCHENKO" at bounding box center [712, 231] width 597 height 45
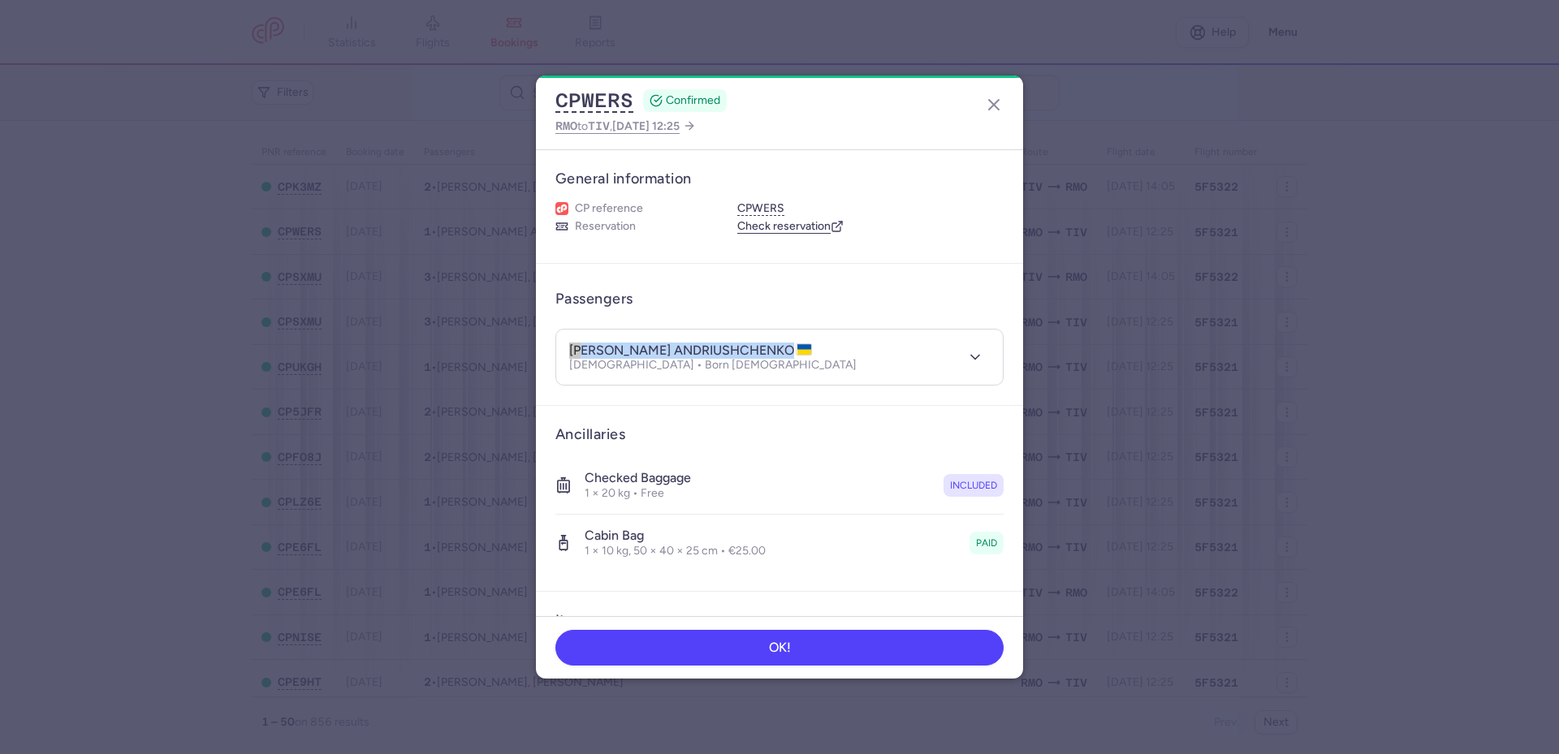
drag, startPoint x: 567, startPoint y: 351, endPoint x: 736, endPoint y: 347, distance: 168.9
click at [736, 347] on header "[PERSON_NAME] ANDRIUSHCHENKO [DEMOGRAPHIC_DATA] • Born [DEMOGRAPHIC_DATA]" at bounding box center [779, 358] width 447 height 56
copy h4 "[PERSON_NAME] ANDRIUSHCHENKO"
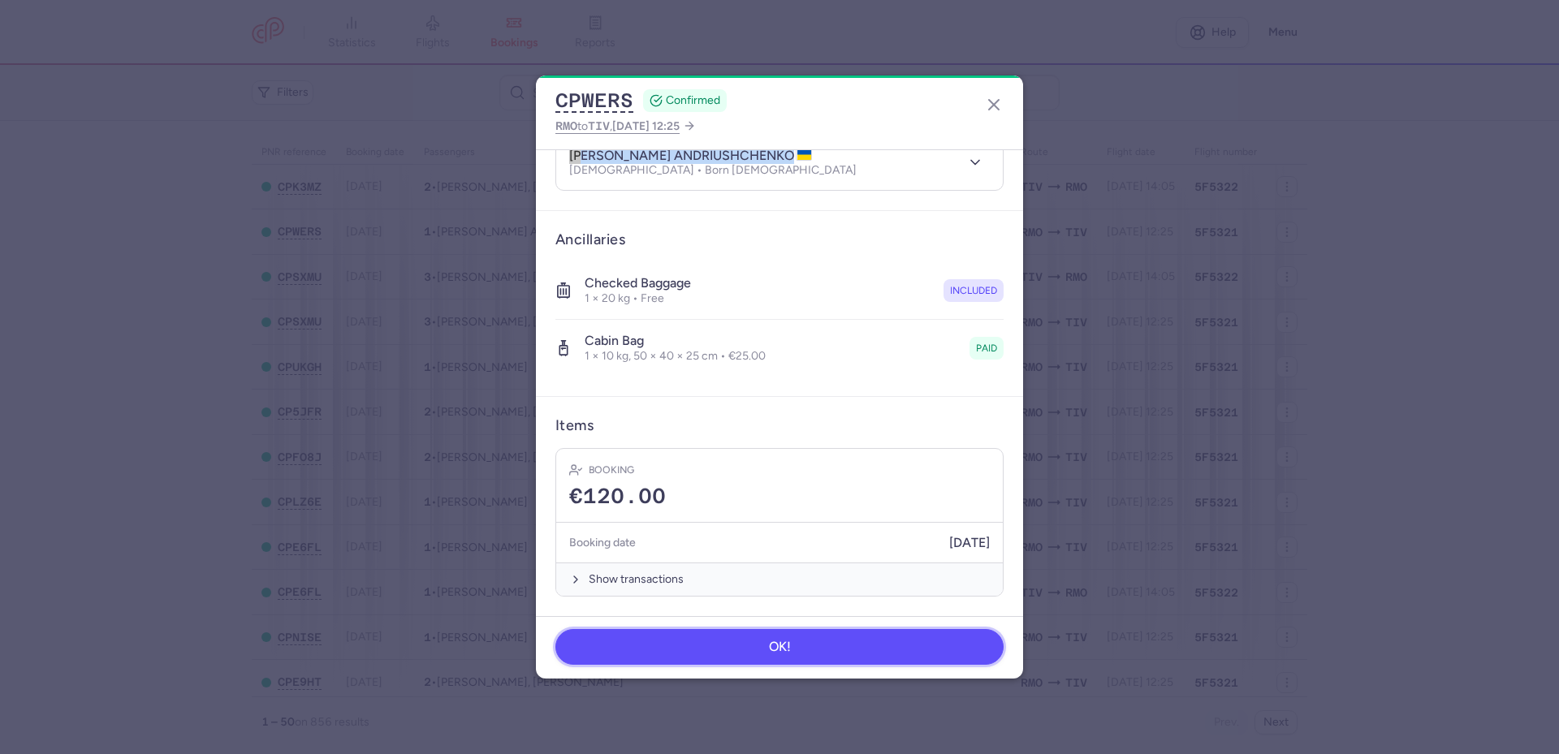
click at [767, 643] on button "OK!" at bounding box center [779, 647] width 448 height 36
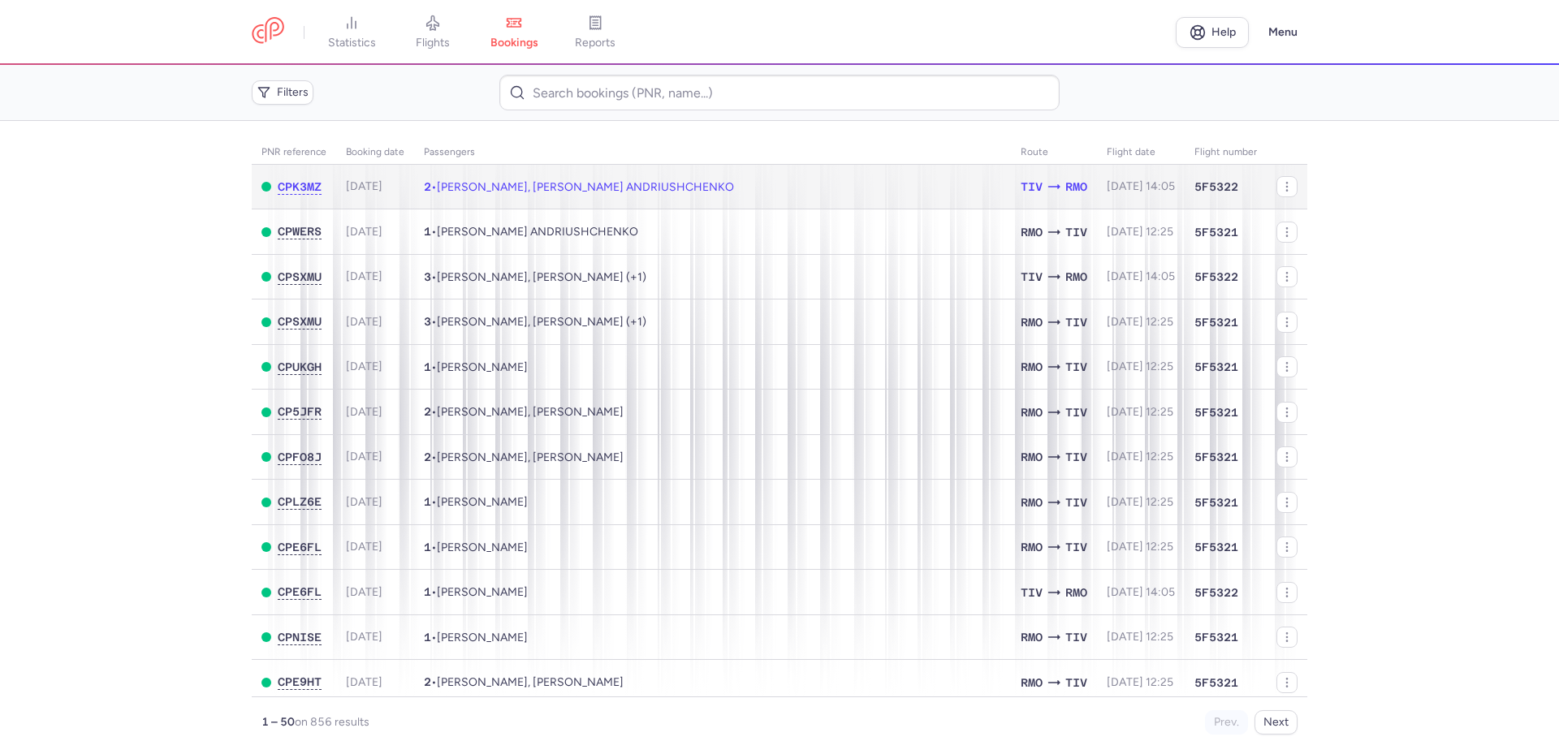
click at [505, 182] on span "[PERSON_NAME], [PERSON_NAME] ANDRIUSHCHENKO" at bounding box center [585, 187] width 297 height 14
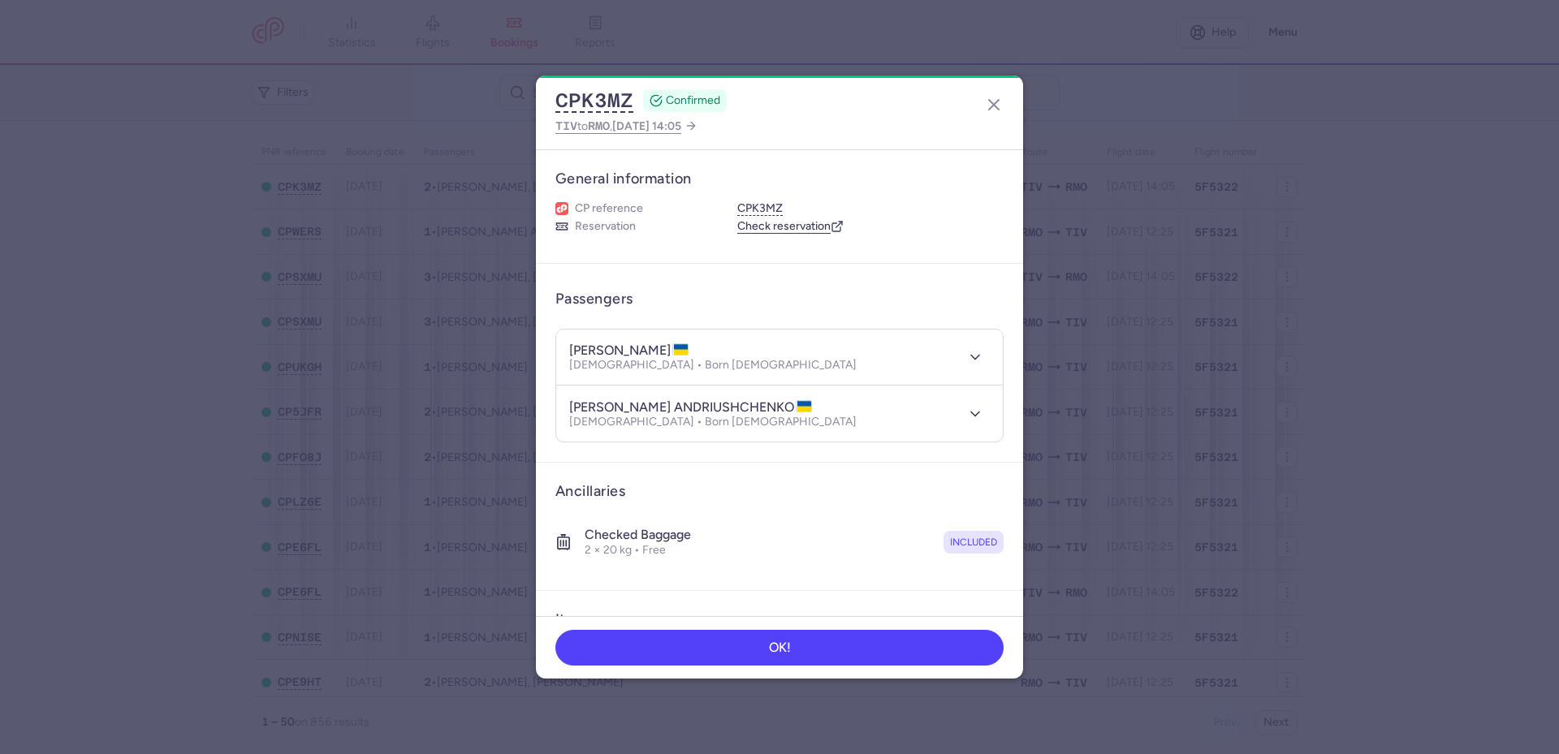
drag, startPoint x: 565, startPoint y: 351, endPoint x: 669, endPoint y: 352, distance: 103.9
click at [669, 352] on header "[PERSON_NAME] [DEMOGRAPHIC_DATA] • Born [DEMOGRAPHIC_DATA]" at bounding box center [779, 358] width 447 height 56
copy h4 "[PERSON_NAME]"
drag, startPoint x: 567, startPoint y: 408, endPoint x: 719, endPoint y: 406, distance: 152.6
click at [719, 406] on header "[PERSON_NAME] ANDRIUSHCHENKO [DEMOGRAPHIC_DATA] • Born [DEMOGRAPHIC_DATA]" at bounding box center [779, 414] width 447 height 56
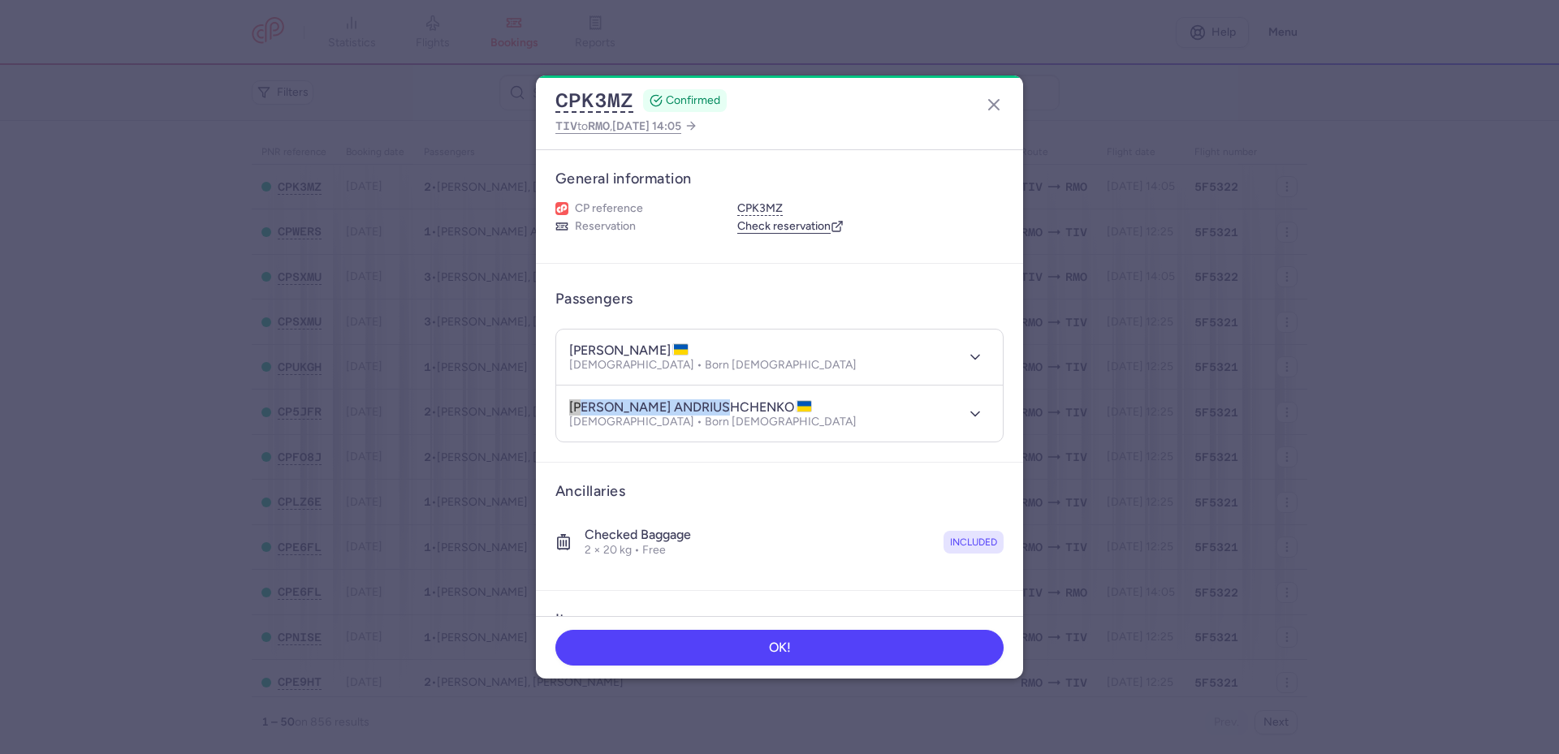
copy h4 "[PERSON_NAME] ANDRIUSHCHENKO"
click at [726, 641] on button "OK!" at bounding box center [779, 647] width 448 height 36
